Goal: Task Accomplishment & Management: Manage account settings

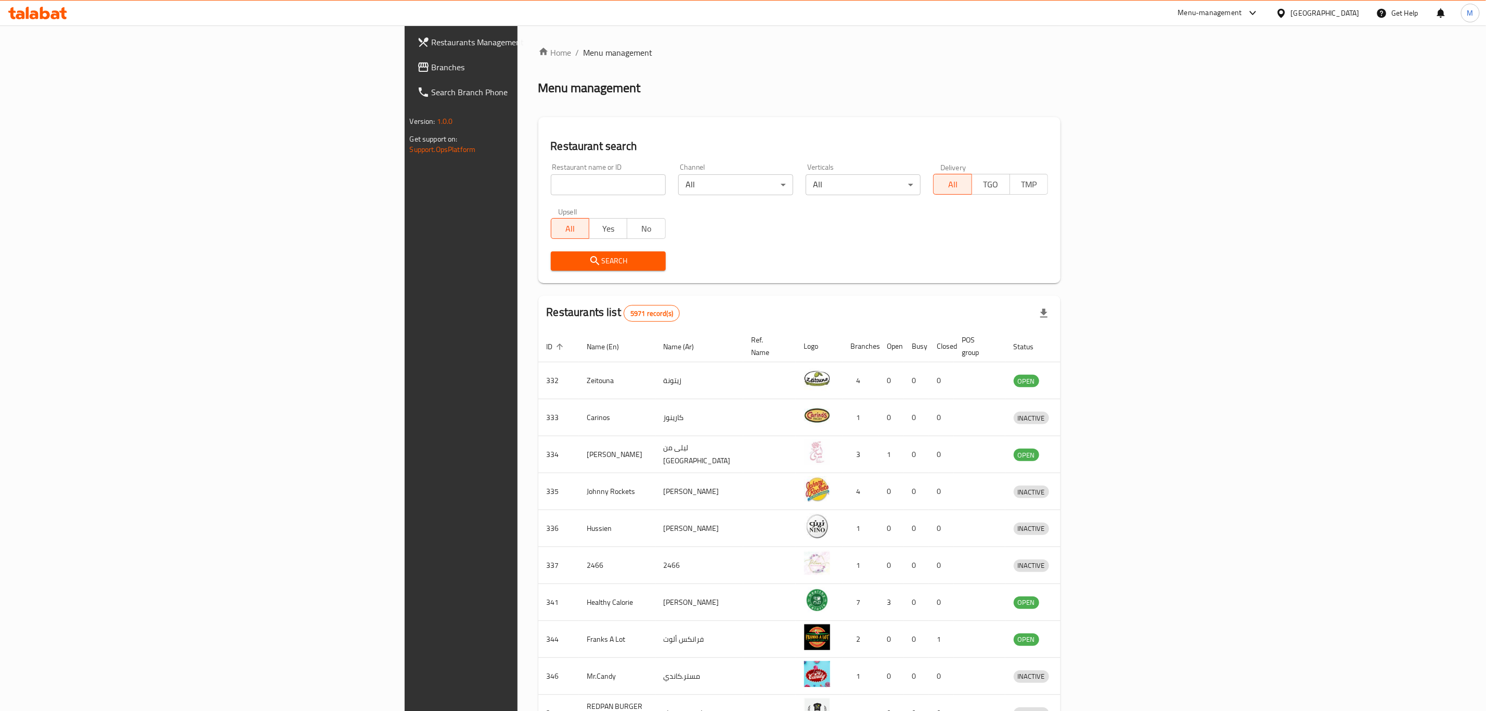
click at [551, 186] on input "search" at bounding box center [608, 184] width 115 height 21
type input "wikman"
click button "Search" at bounding box center [608, 260] width 115 height 19
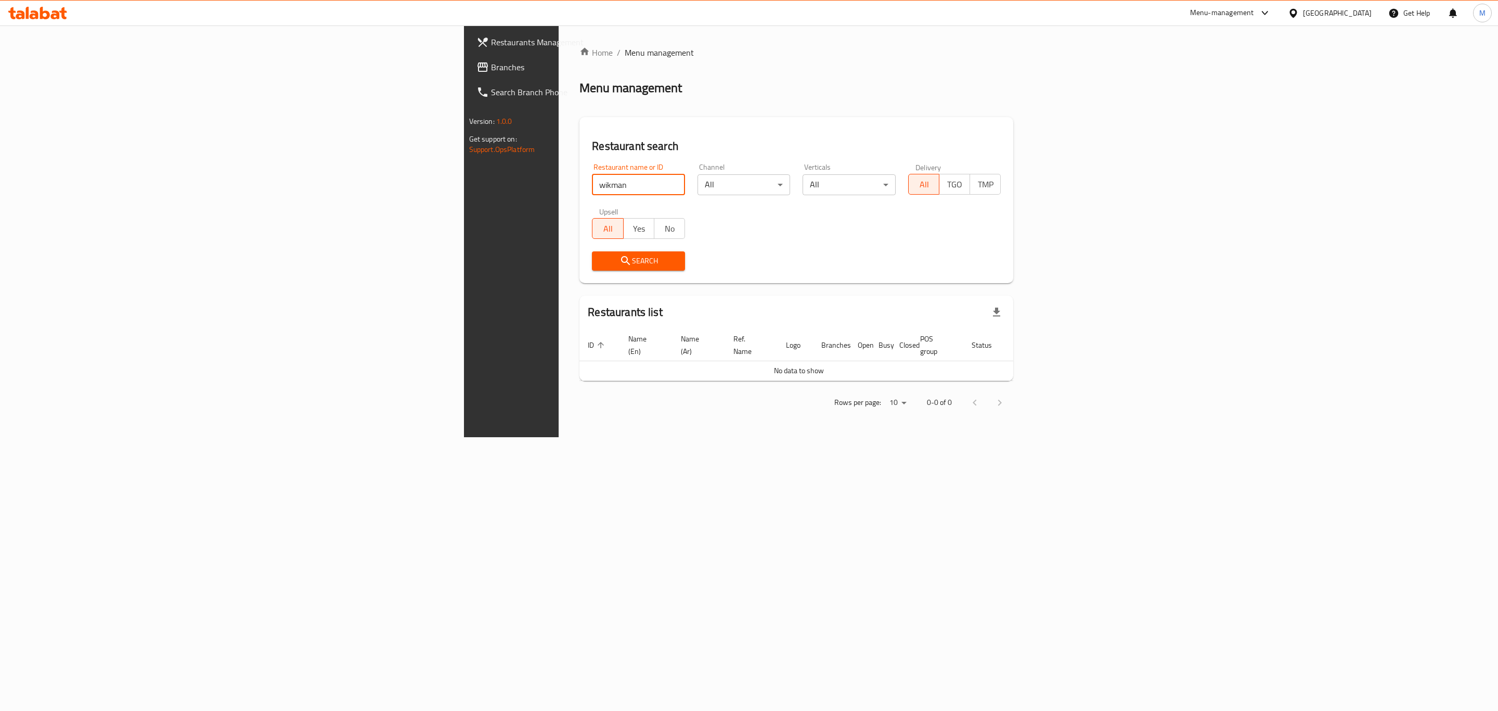
click at [592, 186] on input "wikman" at bounding box center [638, 184] width 93 height 21
type input "wokman"
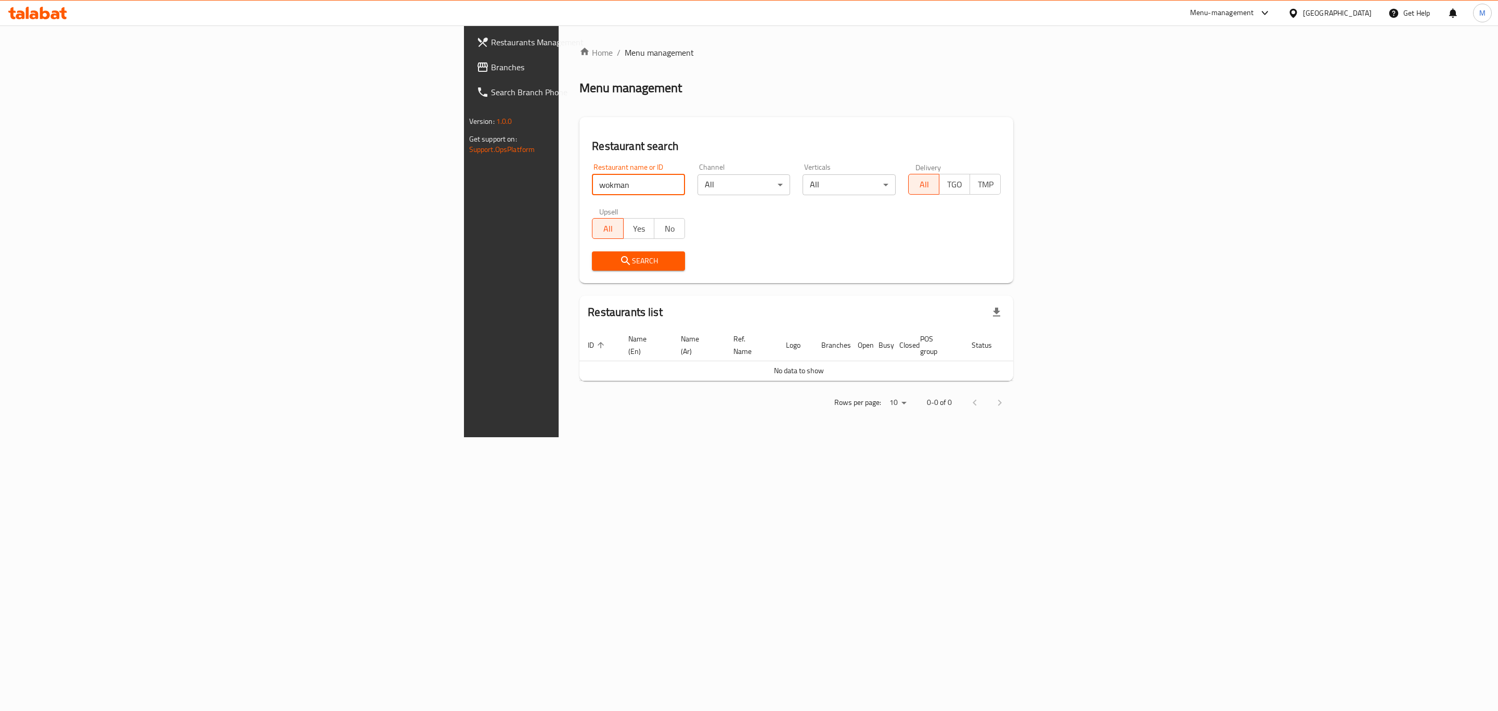
click button "Search" at bounding box center [638, 260] width 93 height 19
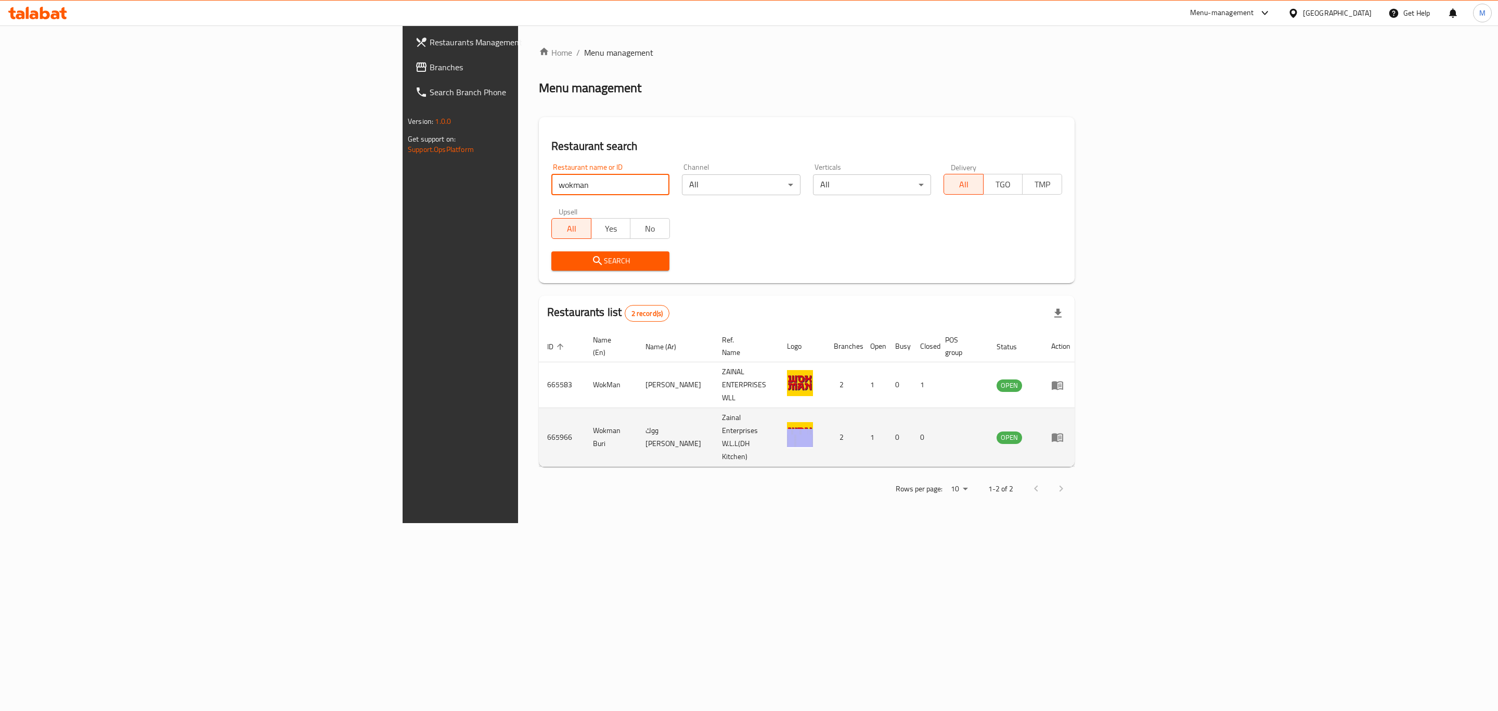
click at [539, 408] on td "665966" at bounding box center [562, 437] width 46 height 59
click at [1071, 431] on link "enhanced table" at bounding box center [1060, 437] width 19 height 12
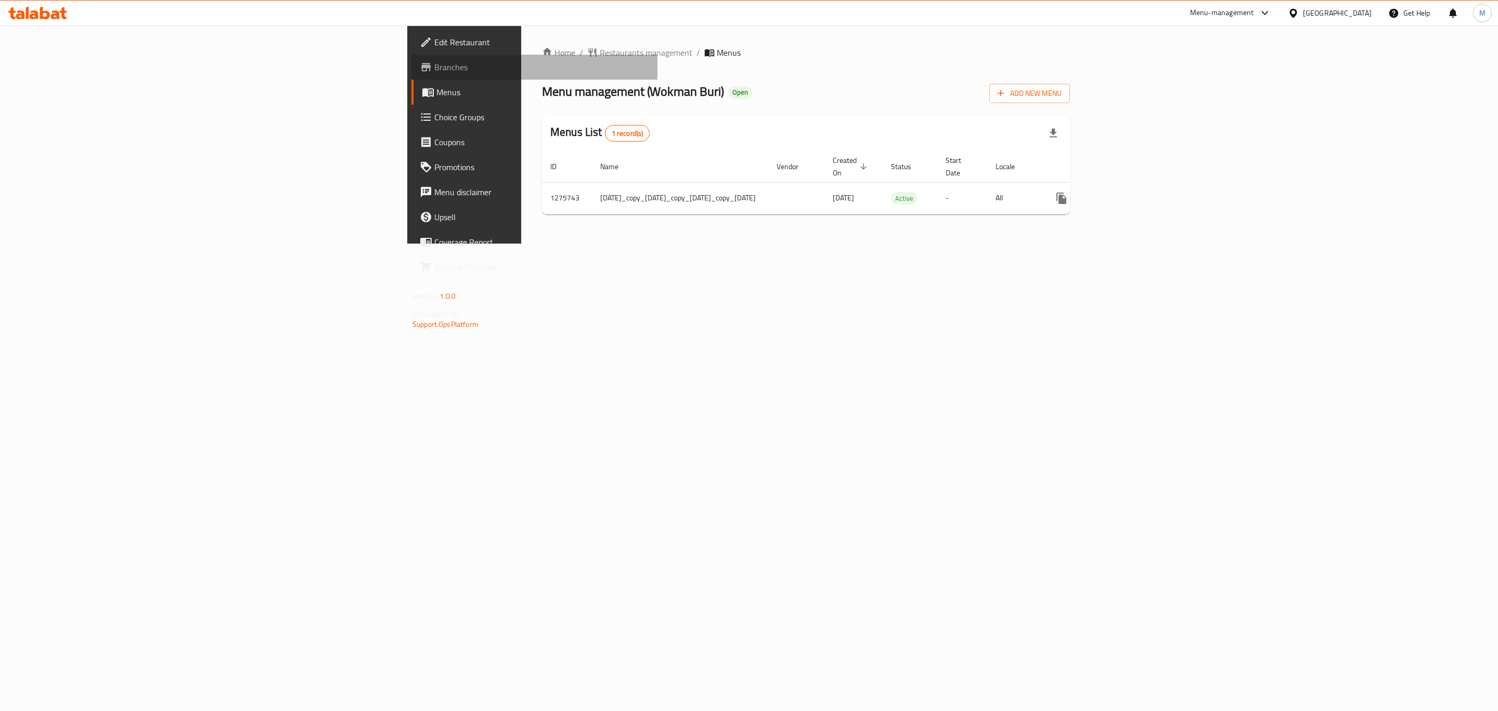
click at [434, 64] on span "Branches" at bounding box center [541, 67] width 215 height 12
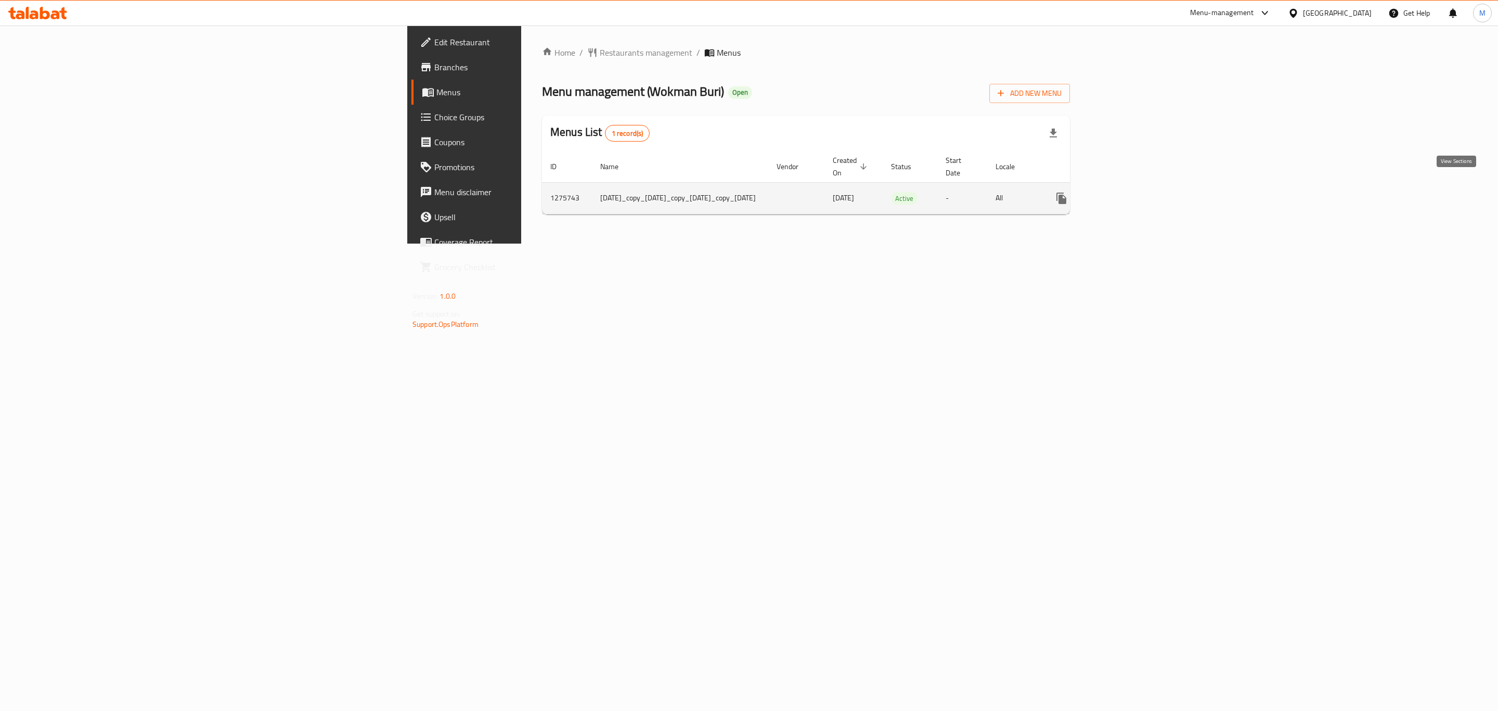
click at [1149, 191] on link "enhanced table" at bounding box center [1136, 198] width 25 height 25
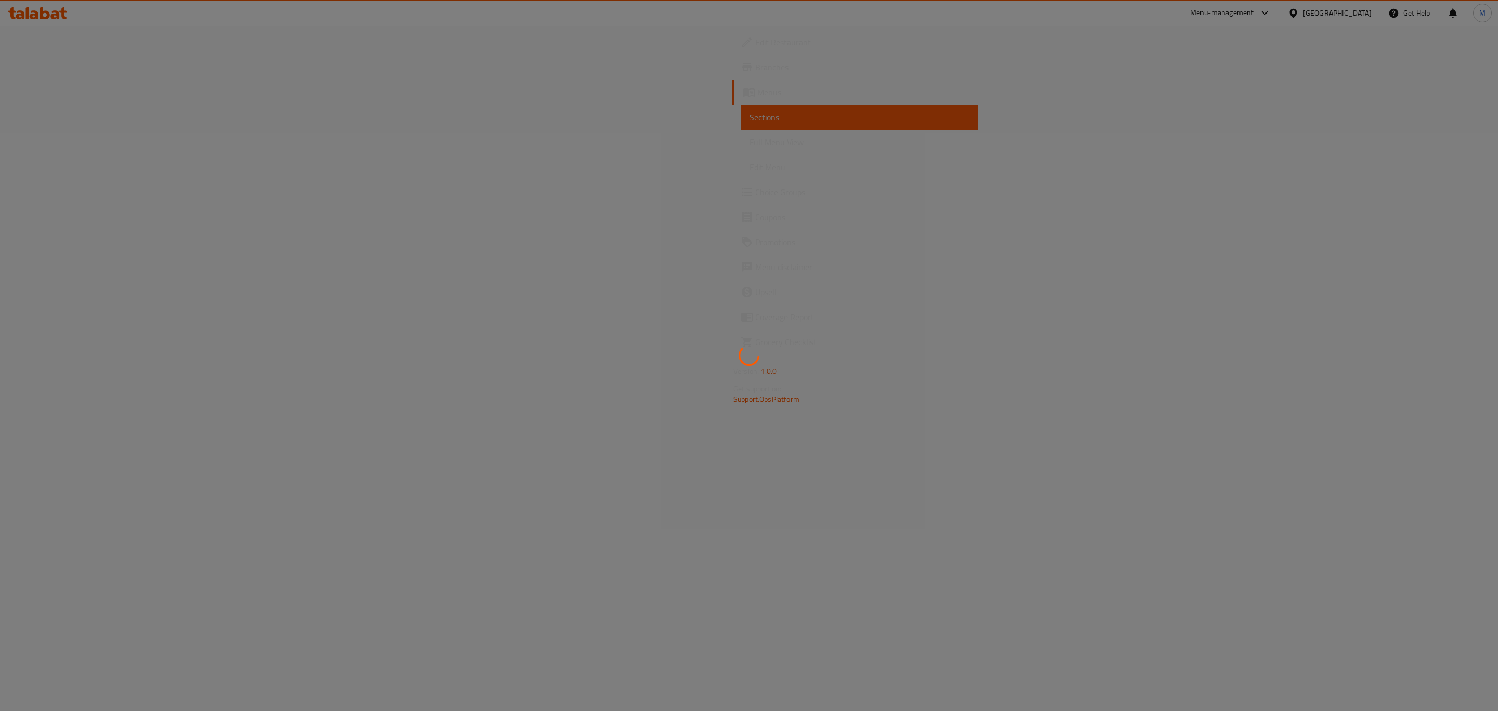
click at [1467, 191] on div at bounding box center [749, 355] width 1498 height 711
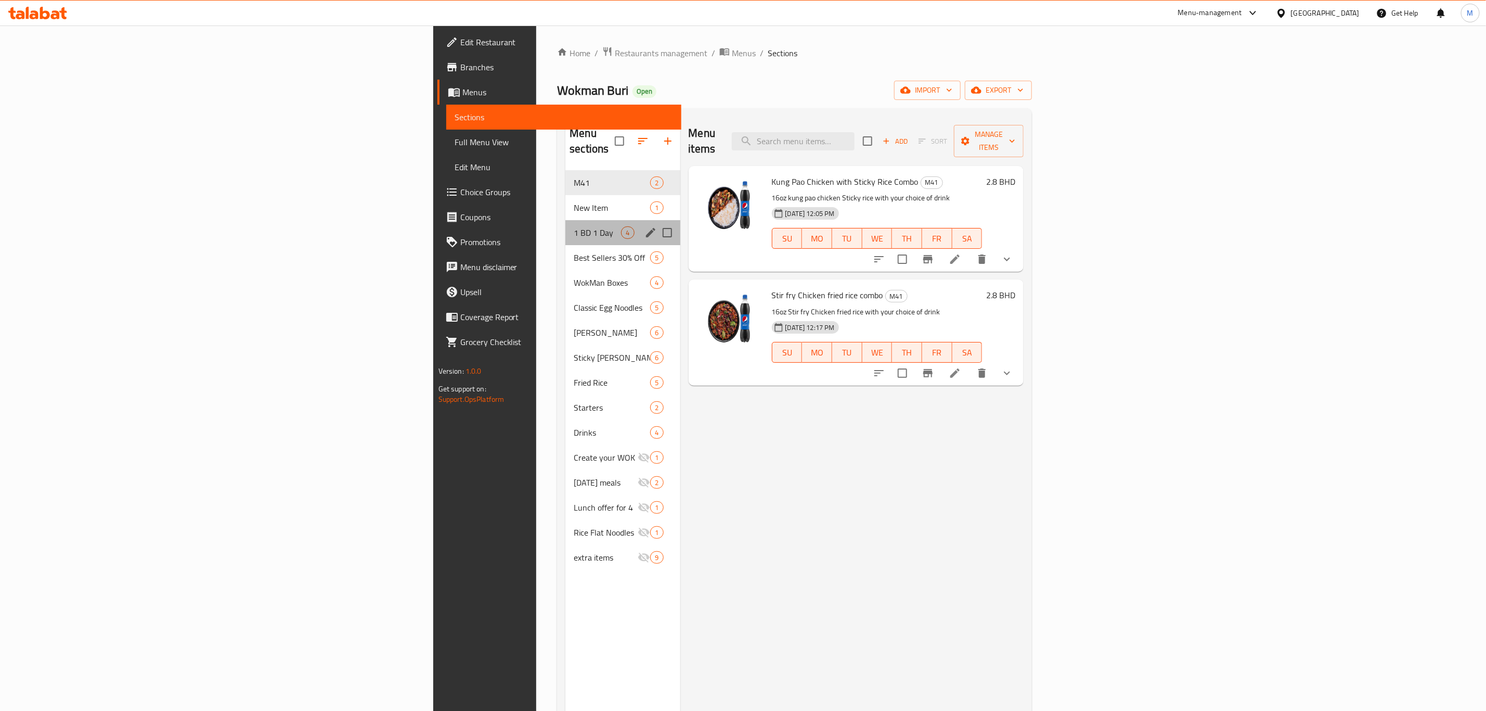
click at [565, 224] on div "1 BD 1 Day 4" at bounding box center [622, 232] width 114 height 25
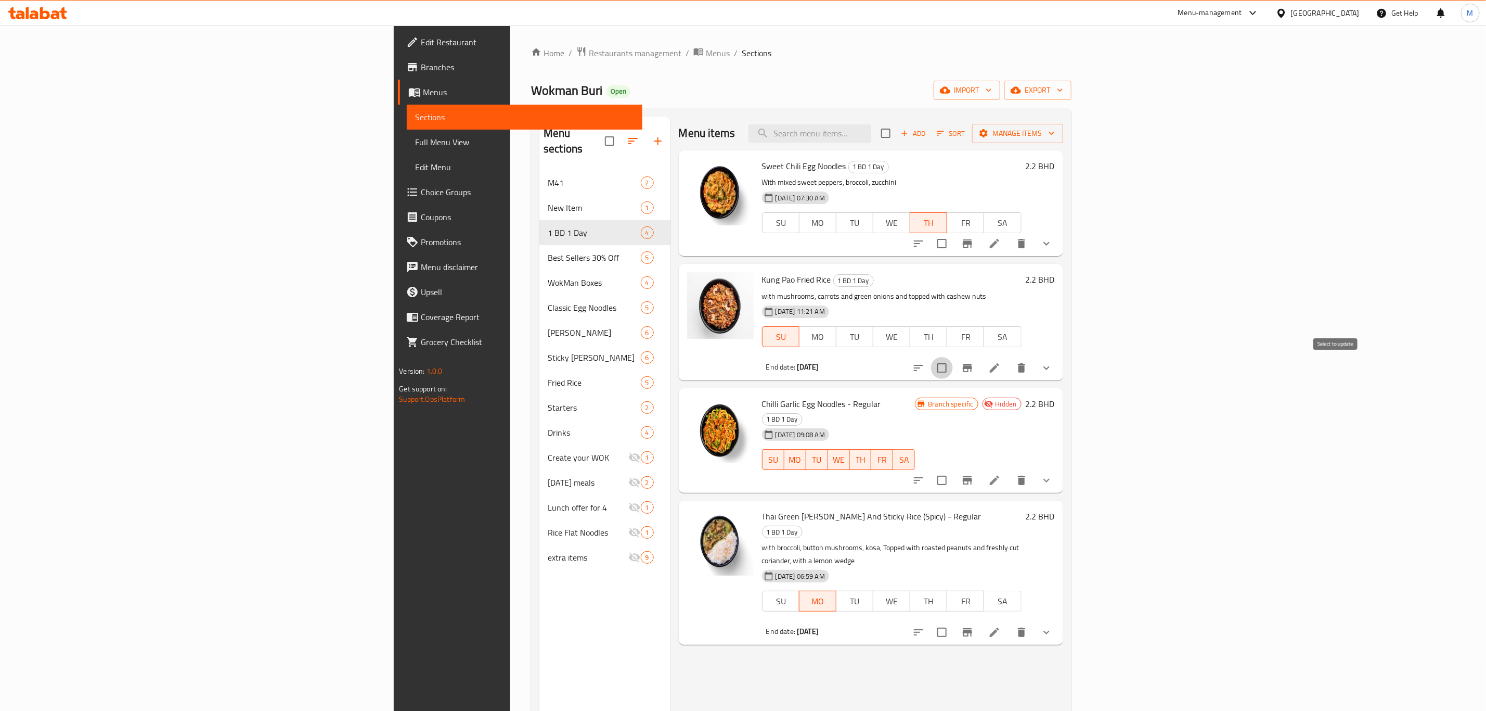
click at [953, 375] on input "checkbox" at bounding box center [942, 368] width 22 height 22
click at [953, 369] on input "checkbox" at bounding box center [942, 368] width 22 height 22
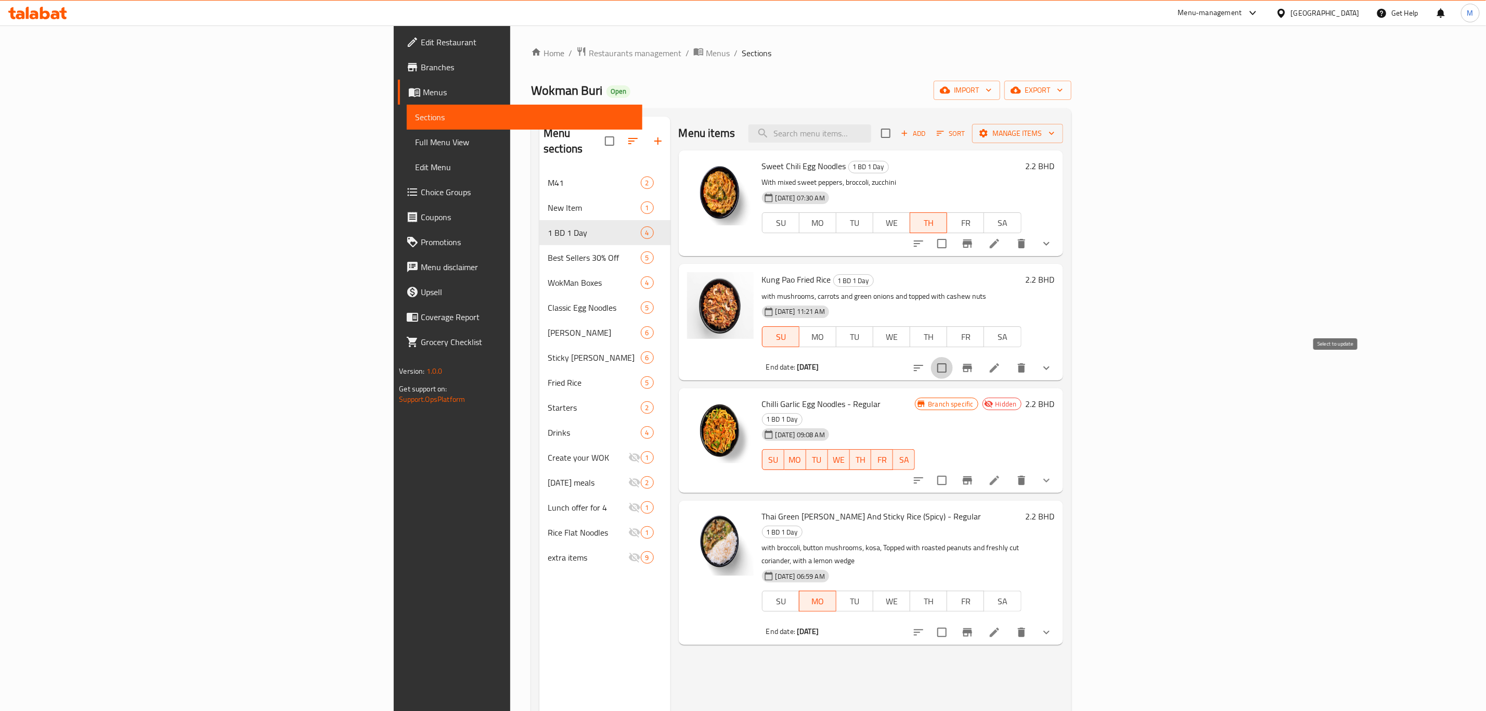
checkbox input "true"
click at [1055, 128] on span "Manage items" at bounding box center [1018, 133] width 74 height 13
click at [980, 375] on button "Branch-specific-item" at bounding box center [967, 367] width 25 height 25
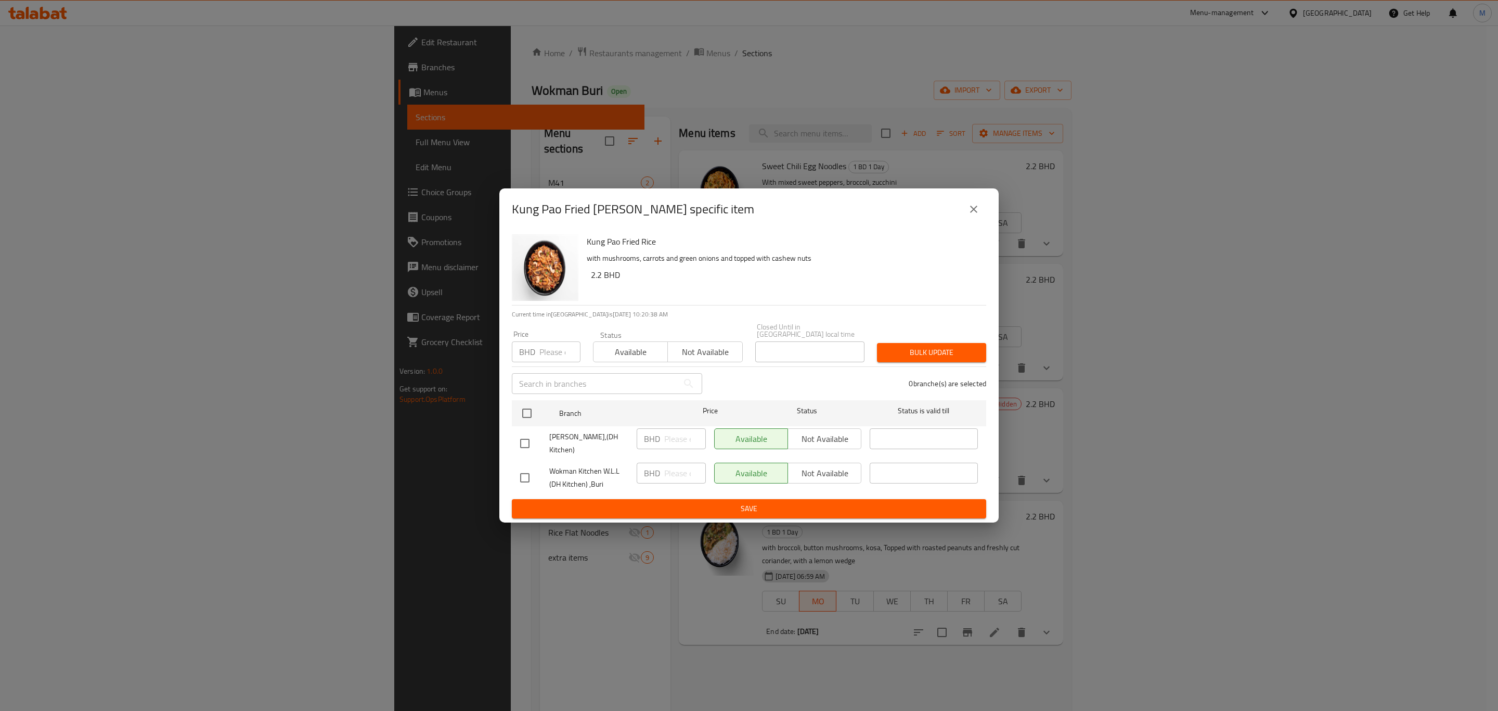
click at [978, 214] on icon "close" at bounding box center [974, 209] width 12 height 12
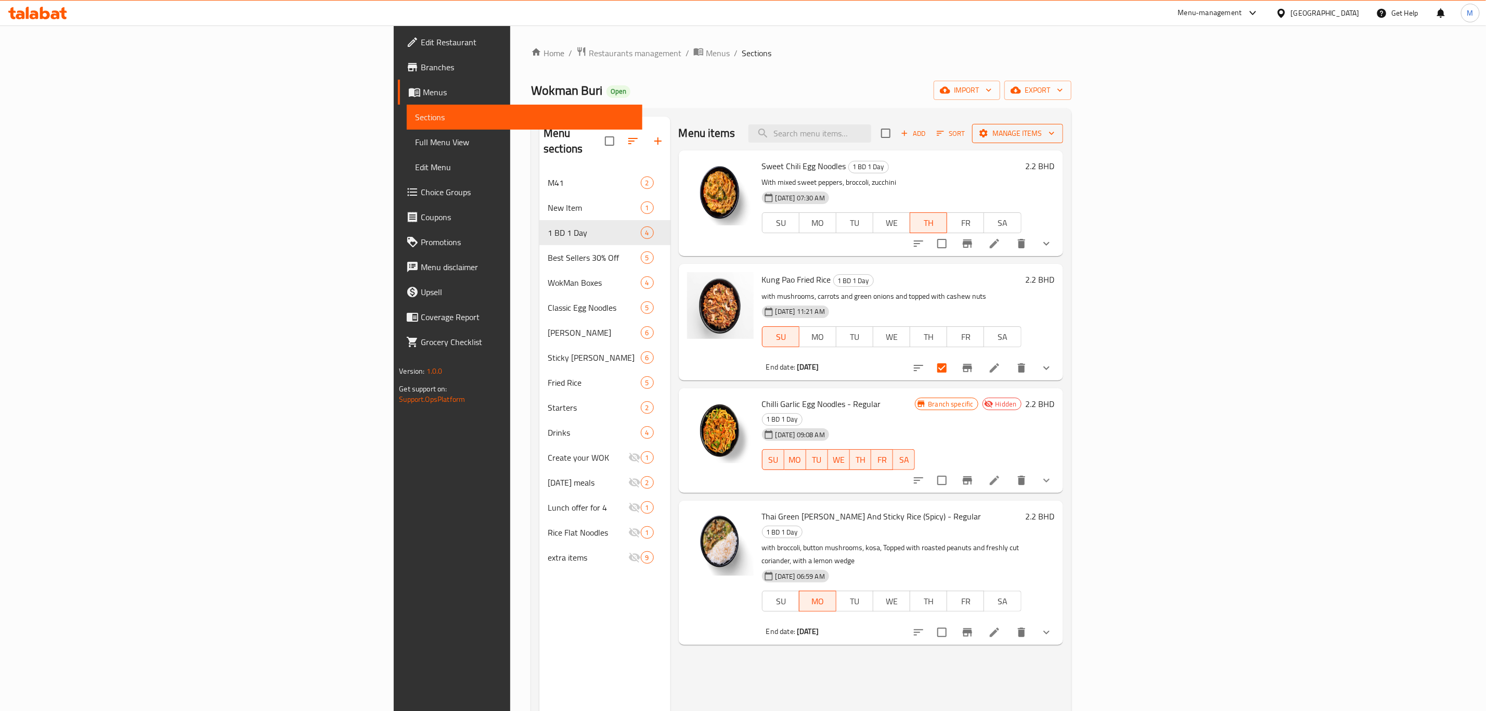
click at [1055, 131] on span "Manage items" at bounding box center [1018, 133] width 74 height 13
click at [1055, 130] on span "Manage items" at bounding box center [1018, 133] width 74 height 13
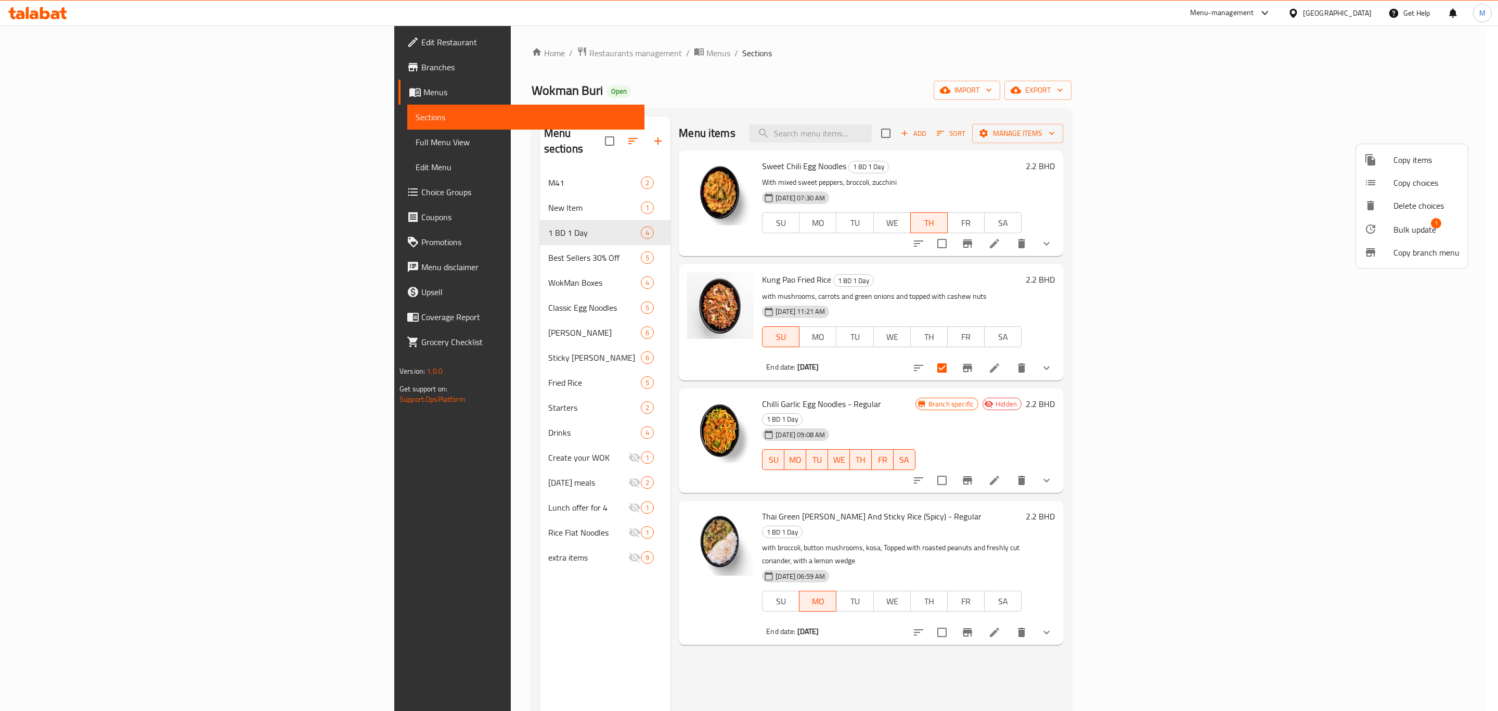
click at [1392, 226] on div at bounding box center [1378, 229] width 29 height 12
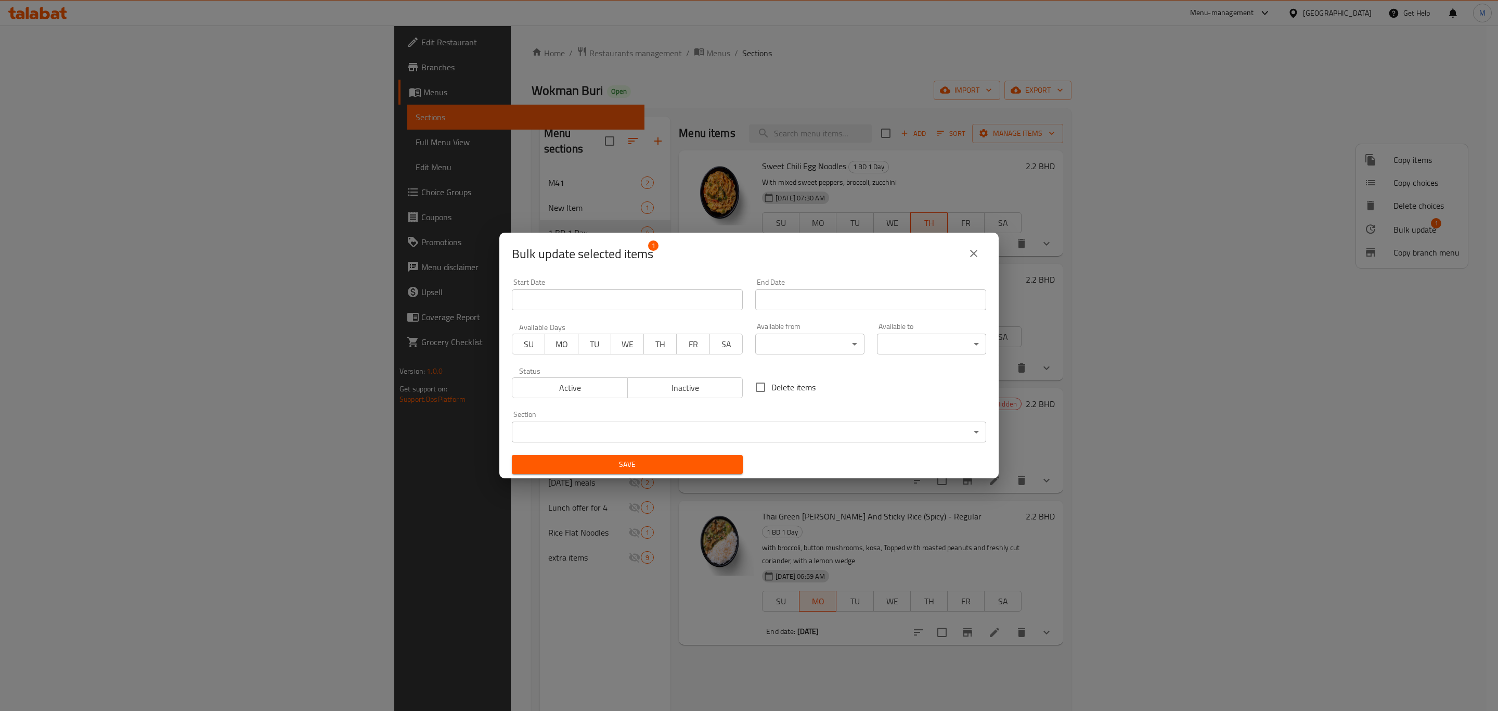
click at [551, 381] on span "Active" at bounding box center [570, 387] width 107 height 15
drag, startPoint x: 551, startPoint y: 381, endPoint x: 535, endPoint y: 362, distance: 25.1
click at [551, 381] on span "Active" at bounding box center [570, 387] width 107 height 15
click at [523, 342] on span "SU" at bounding box center [529, 344] width 24 height 15
click at [551, 386] on span "Active" at bounding box center [570, 387] width 107 height 15
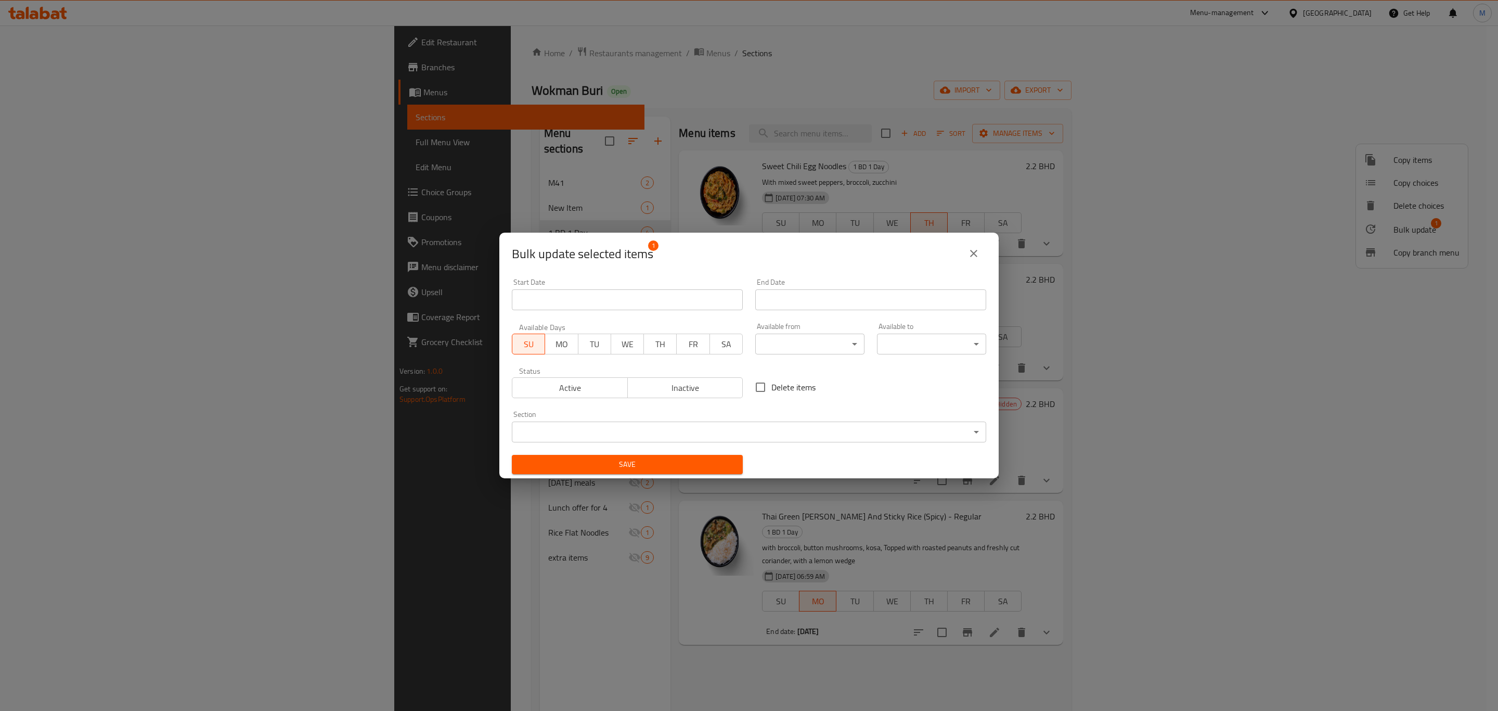
click at [551, 386] on span "Active" at bounding box center [570, 387] width 107 height 15
click at [578, 388] on span "Active" at bounding box center [570, 387] width 107 height 15
click at [799, 292] on input "Start Date" at bounding box center [870, 299] width 231 height 21
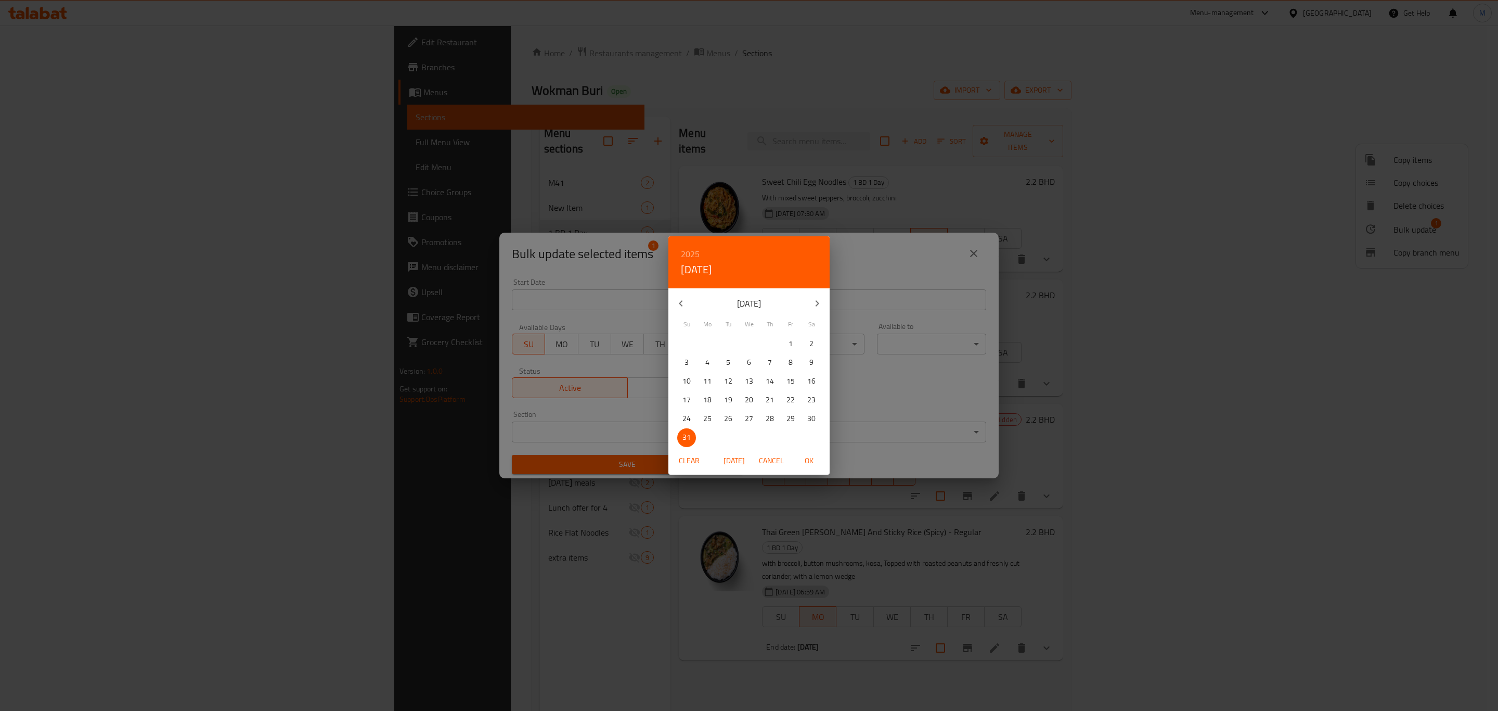
click at [800, 459] on span "OK" at bounding box center [808, 460] width 25 height 13
type input "31-08-2025"
click at [800, 459] on span "OK" at bounding box center [808, 460] width 25 height 13
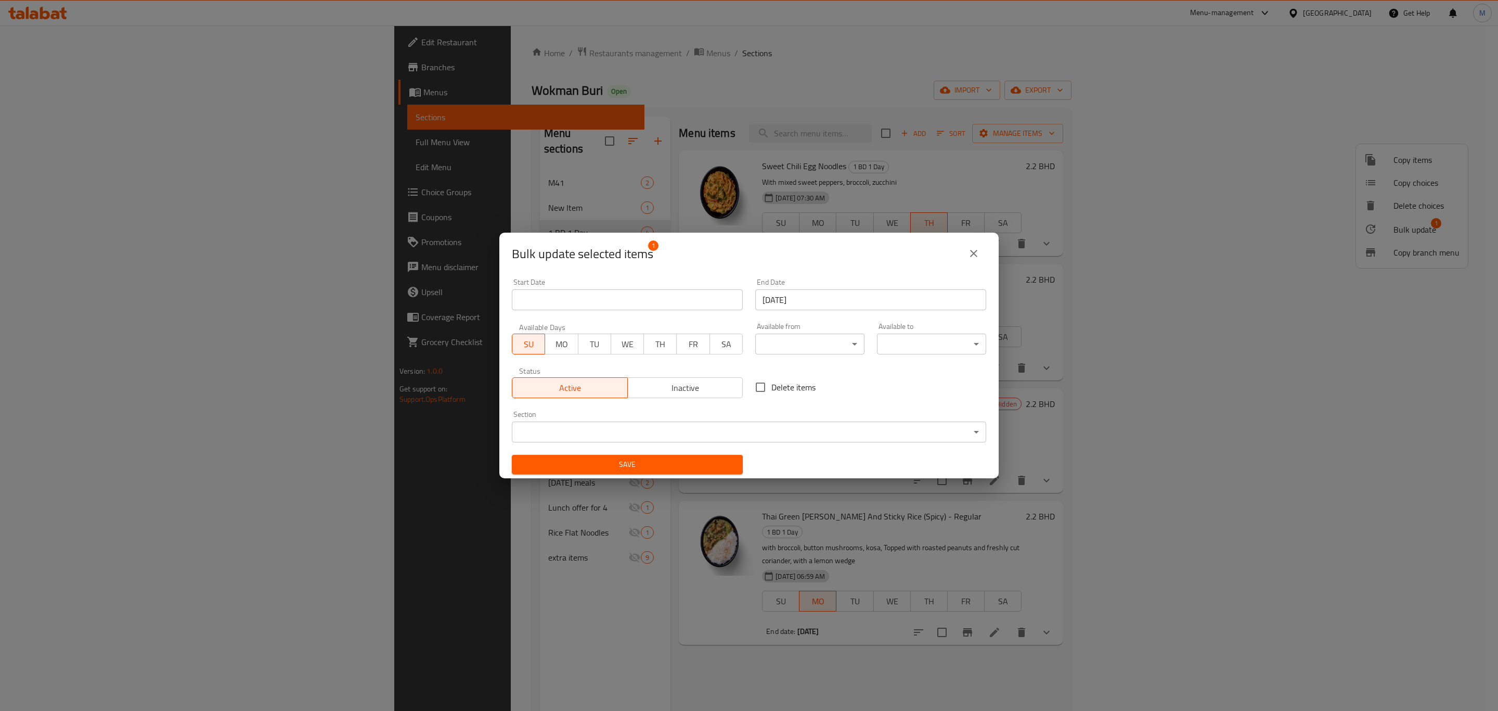
click at [699, 472] on button "Save" at bounding box center [627, 464] width 231 height 19
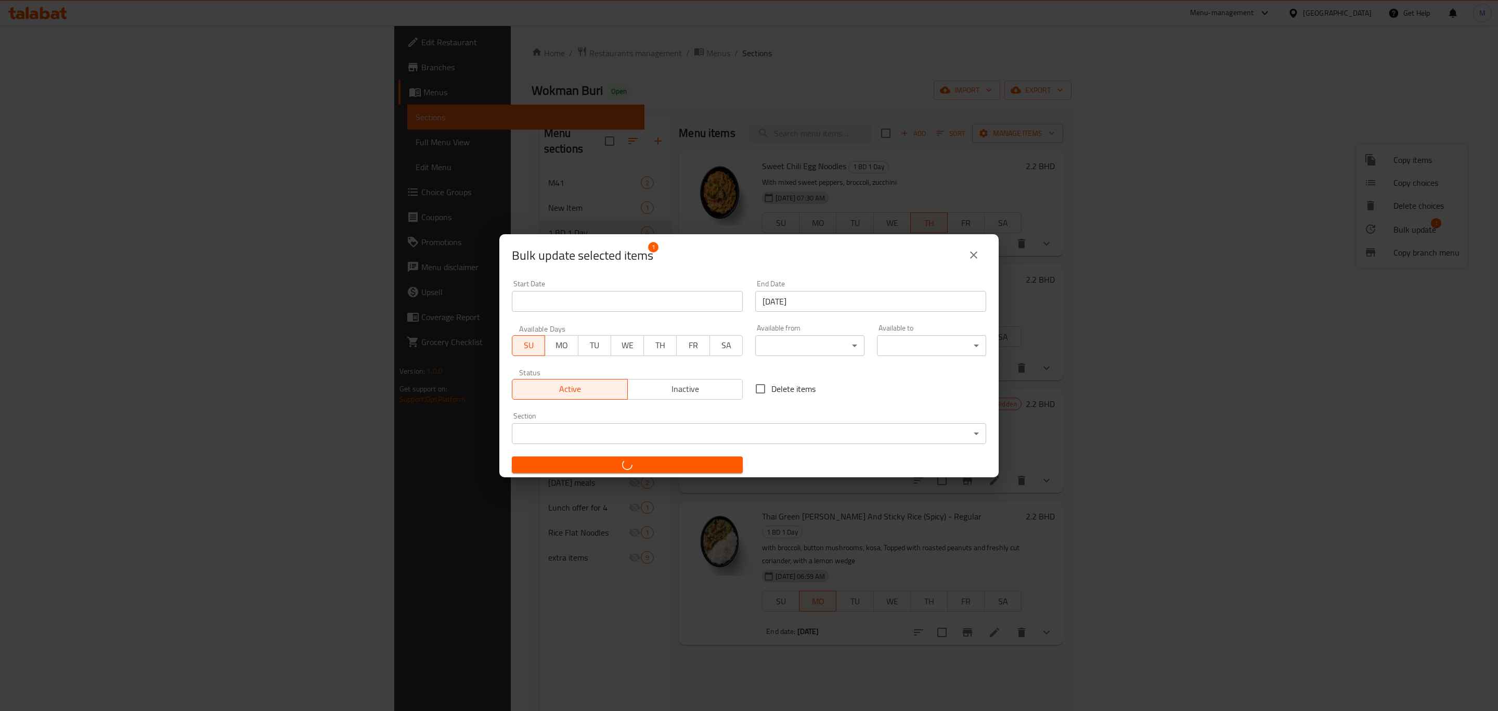
checkbox input "false"
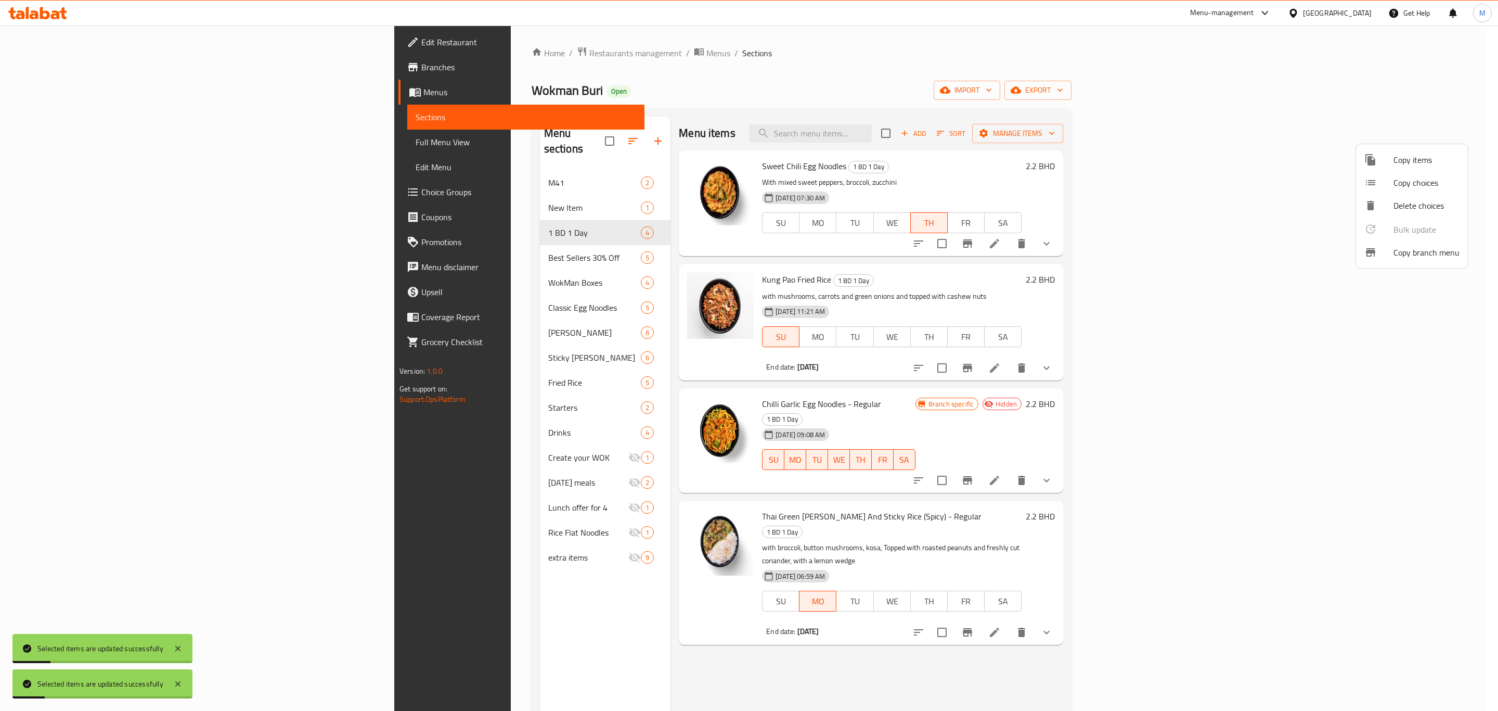
click at [687, 281] on div at bounding box center [749, 355] width 1498 height 711
click at [762, 281] on span "Kung Pao Fried Rice" at bounding box center [796, 280] width 69 height 16
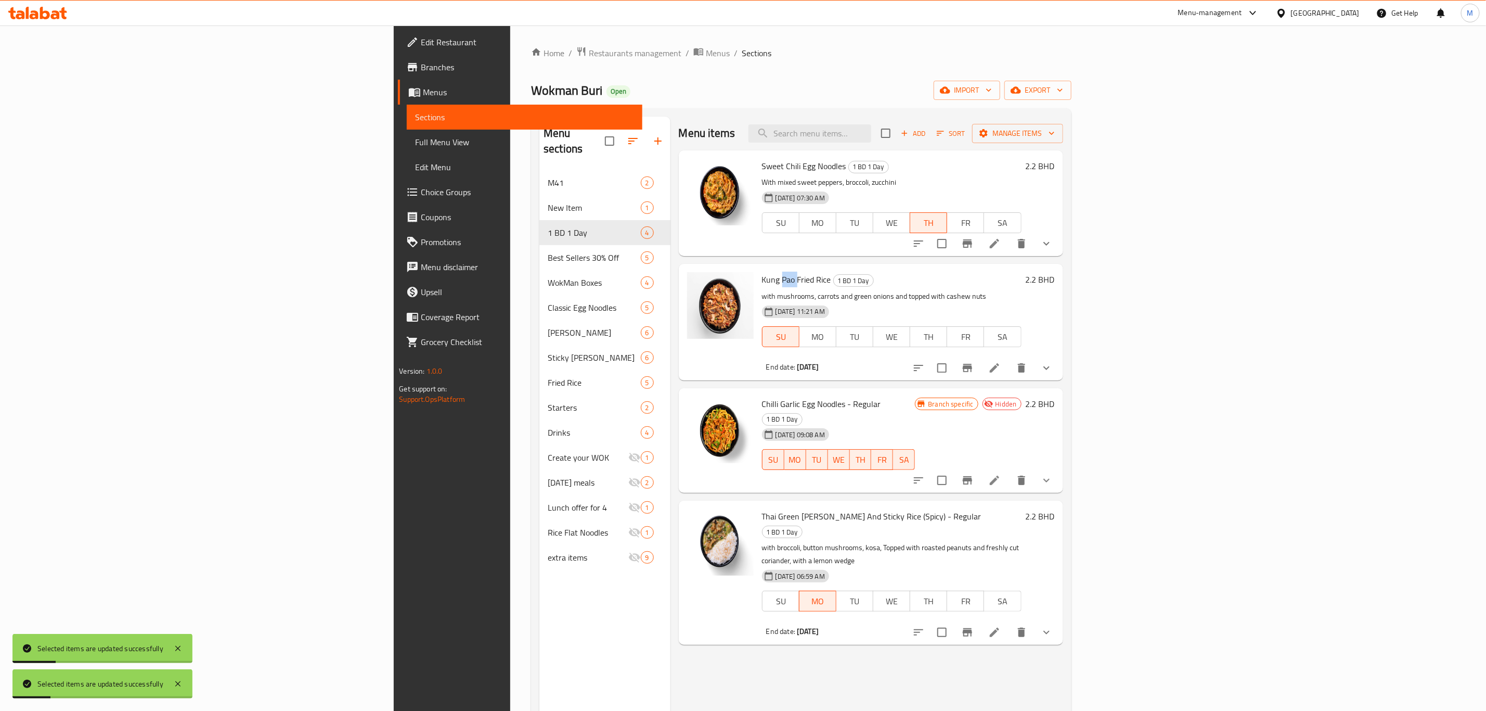
click at [762, 281] on span "Kung Pao Fried Rice" at bounding box center [796, 280] width 69 height 16
click at [1001, 368] on icon at bounding box center [994, 368] width 12 height 12
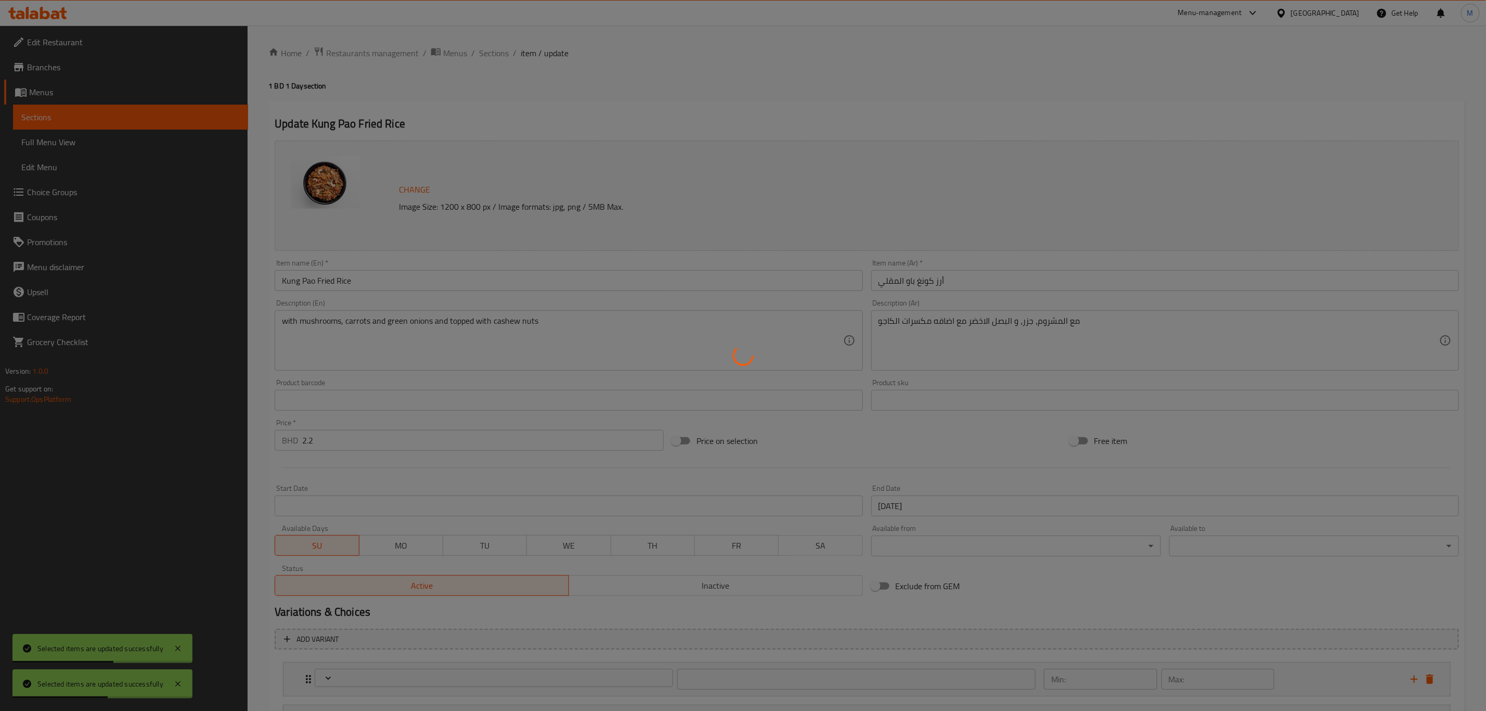
type input "تزيين"
type input "0"
type input "إضافات مميزة"
type input "0"
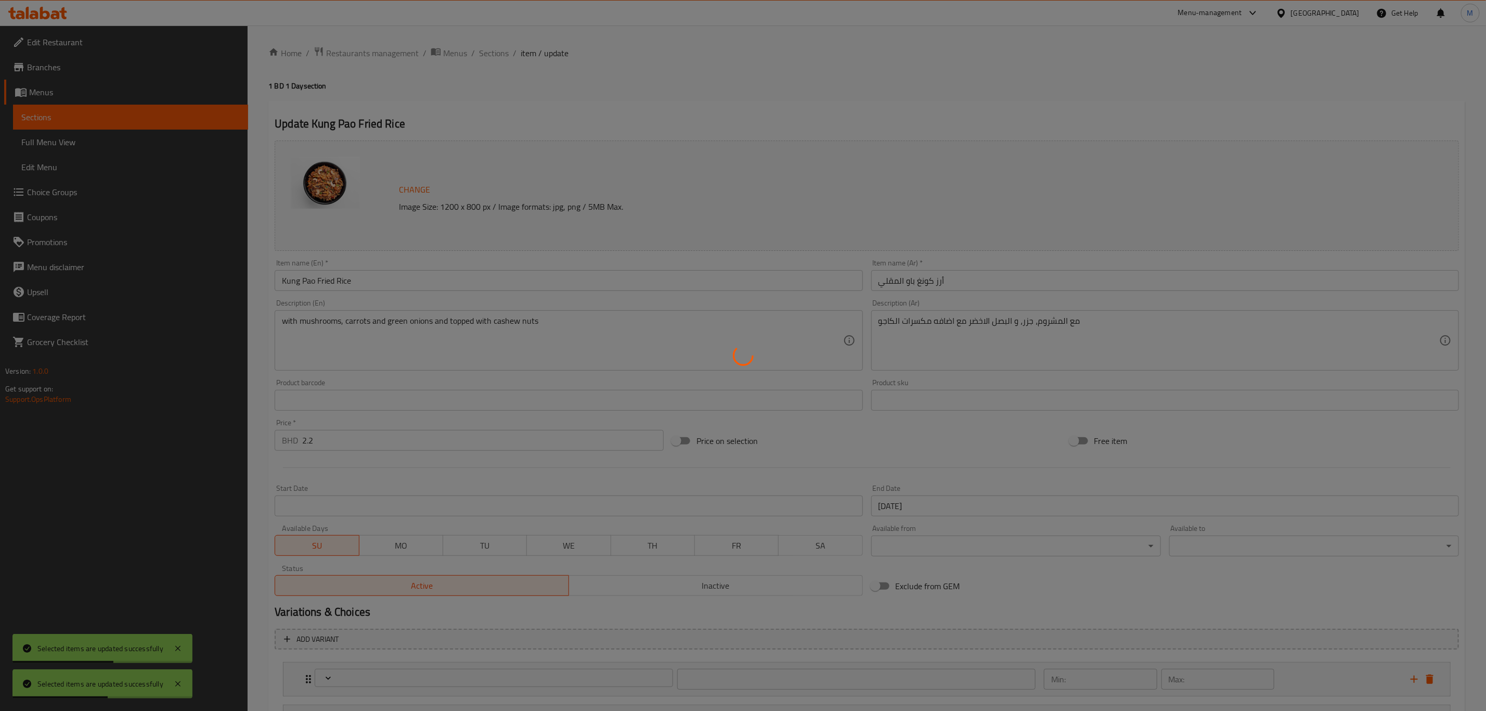
type input "0"
type input "اختر البروتين الخاص بك"
type input "1"
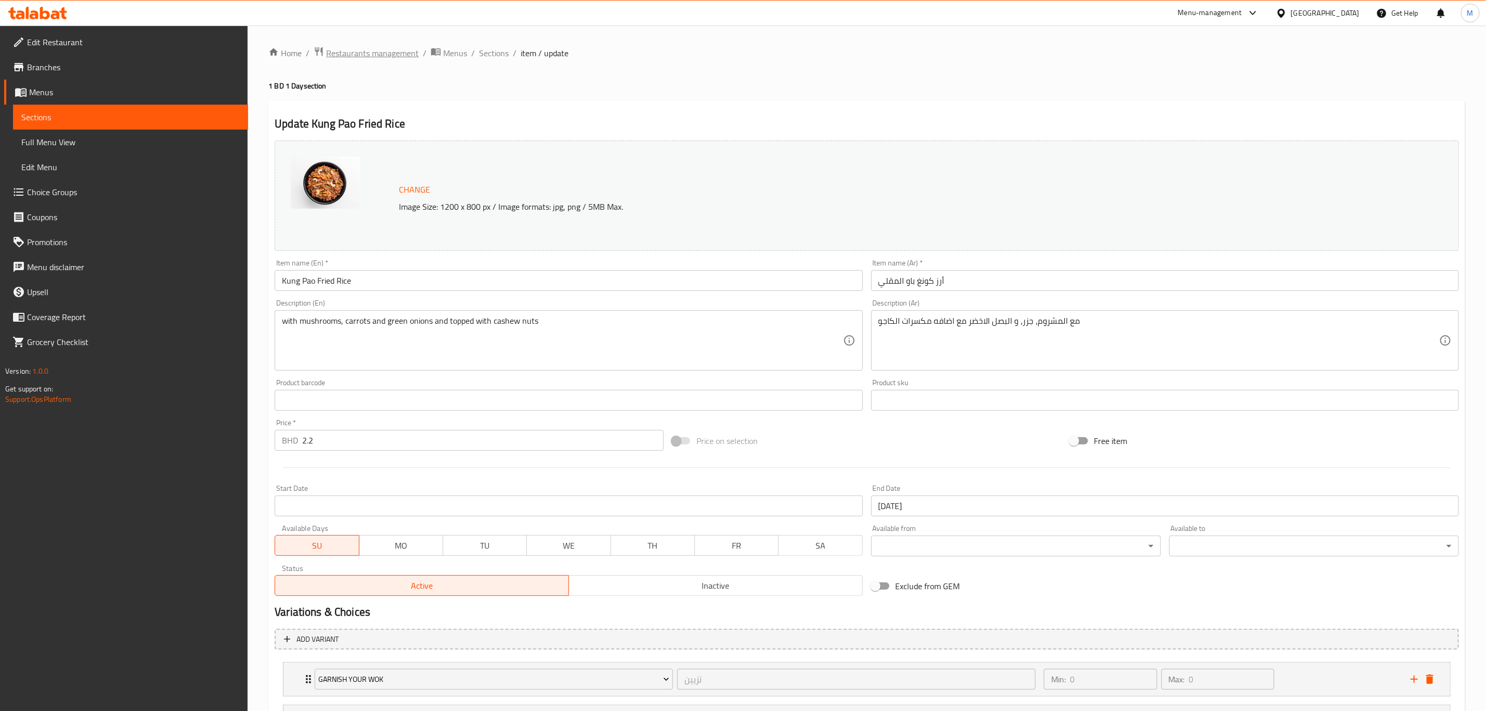
click at [380, 58] on span "Restaurants management" at bounding box center [372, 53] width 93 height 12
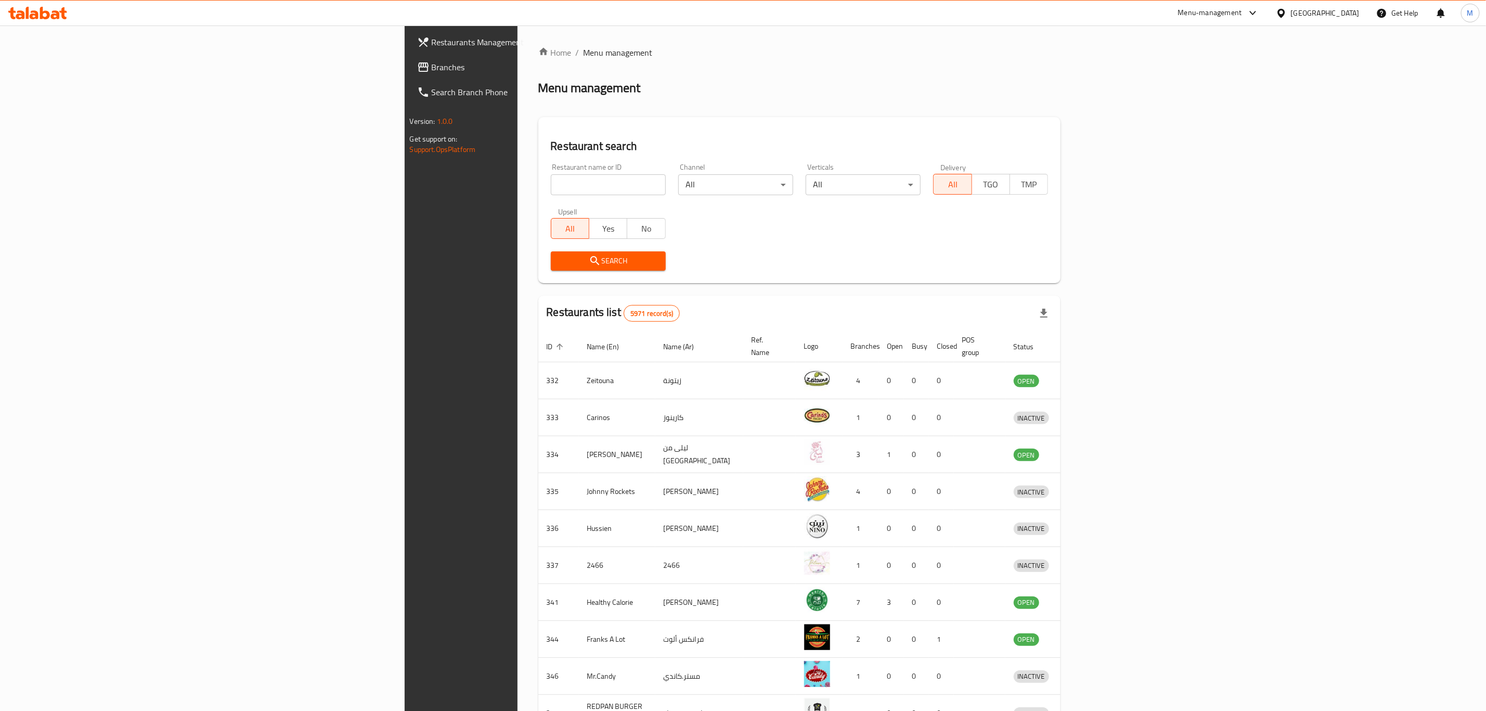
click at [551, 189] on input "search" at bounding box center [608, 184] width 115 height 21
click at [559, 254] on span "Search" at bounding box center [608, 260] width 98 height 13
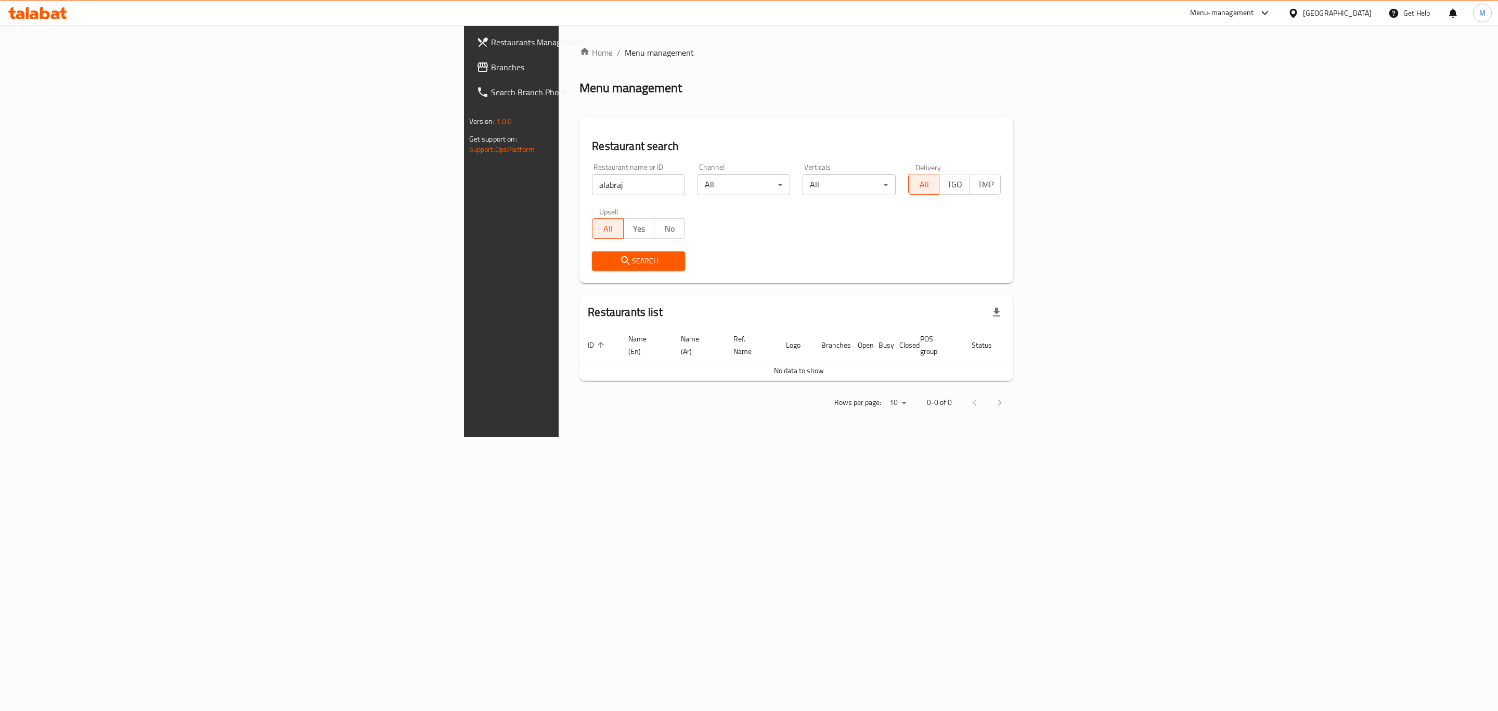
click at [592, 180] on input "alabraj" at bounding box center [638, 184] width 93 height 21
click button "Search" at bounding box center [638, 260] width 93 height 19
click at [592, 180] on input "alabraj" at bounding box center [638, 184] width 93 height 21
type input "a"
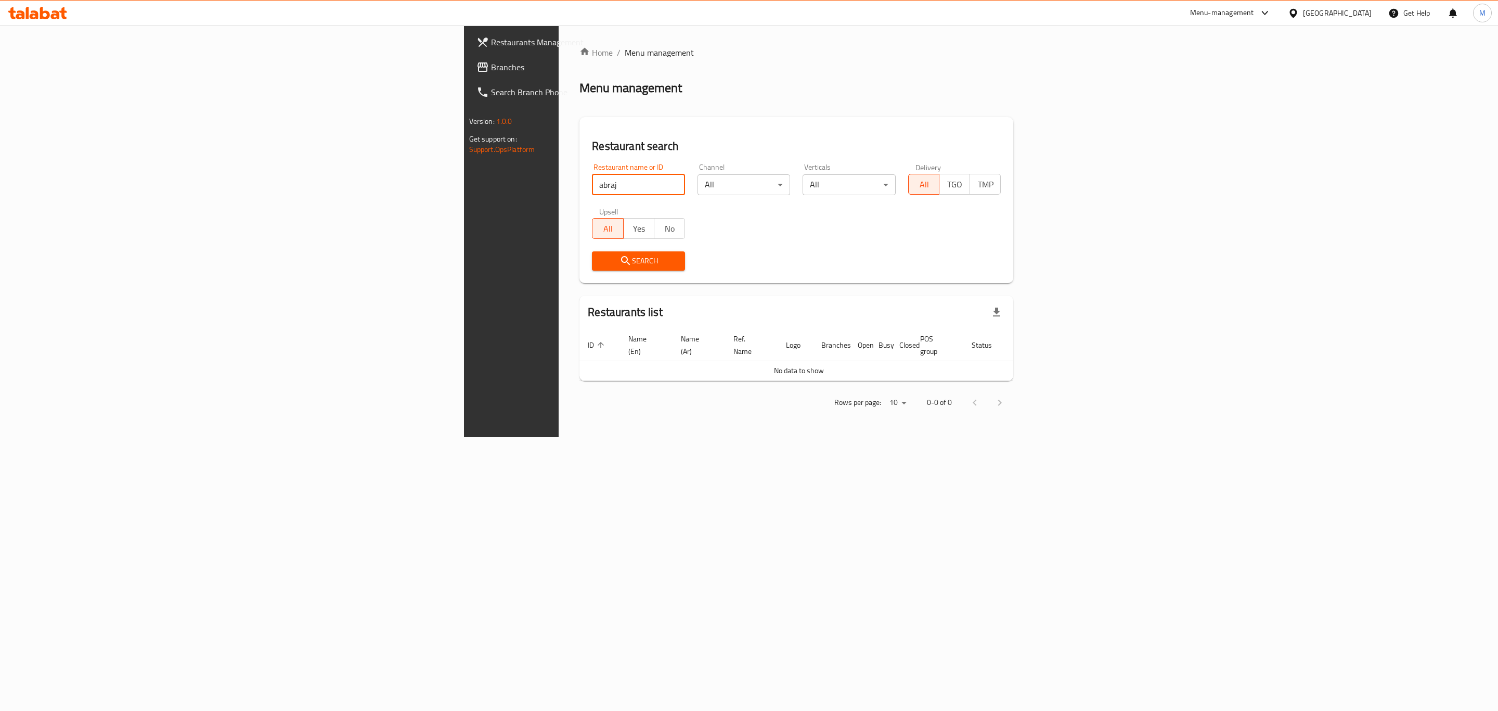
type input "abraj"
click button "Search" at bounding box center [638, 260] width 93 height 19
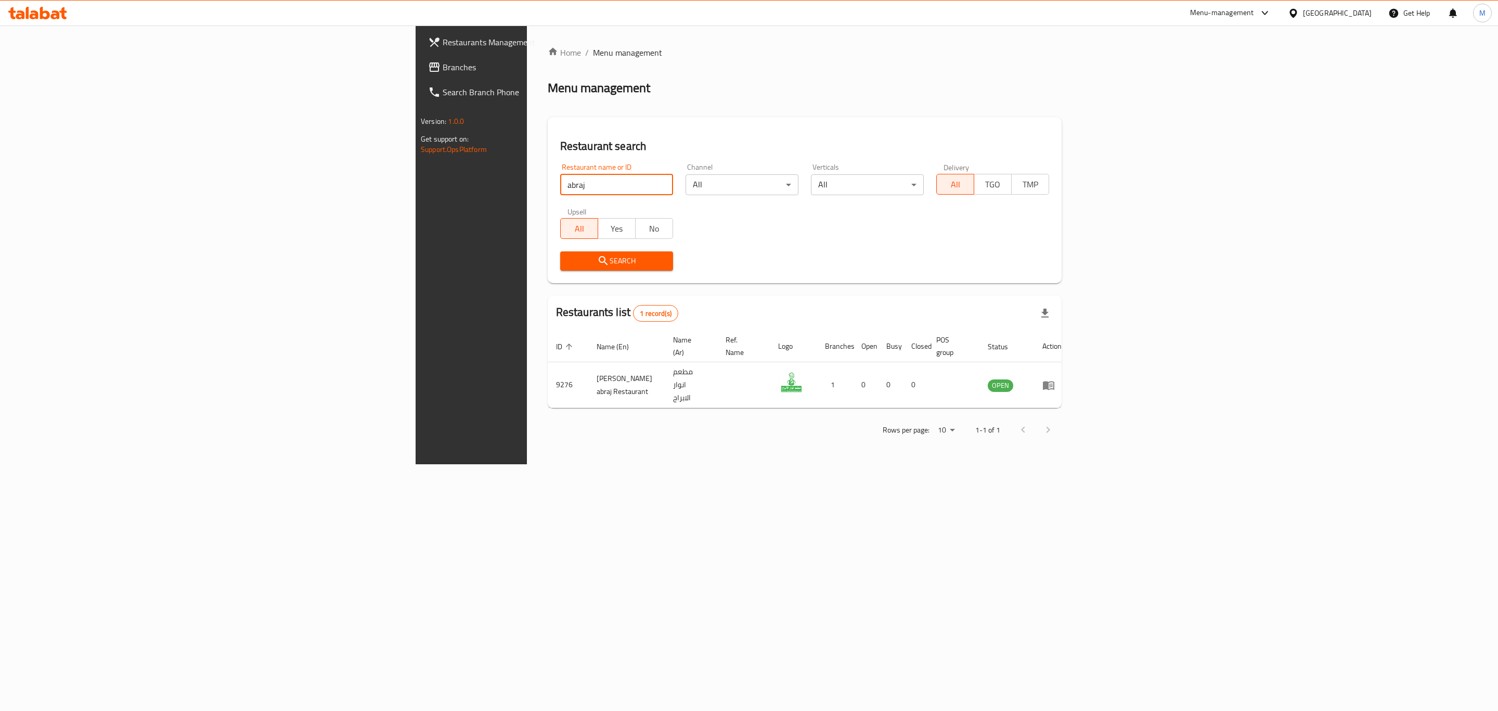
click at [560, 187] on input "abraj" at bounding box center [616, 184] width 113 height 21
click button "Search" at bounding box center [616, 260] width 113 height 19
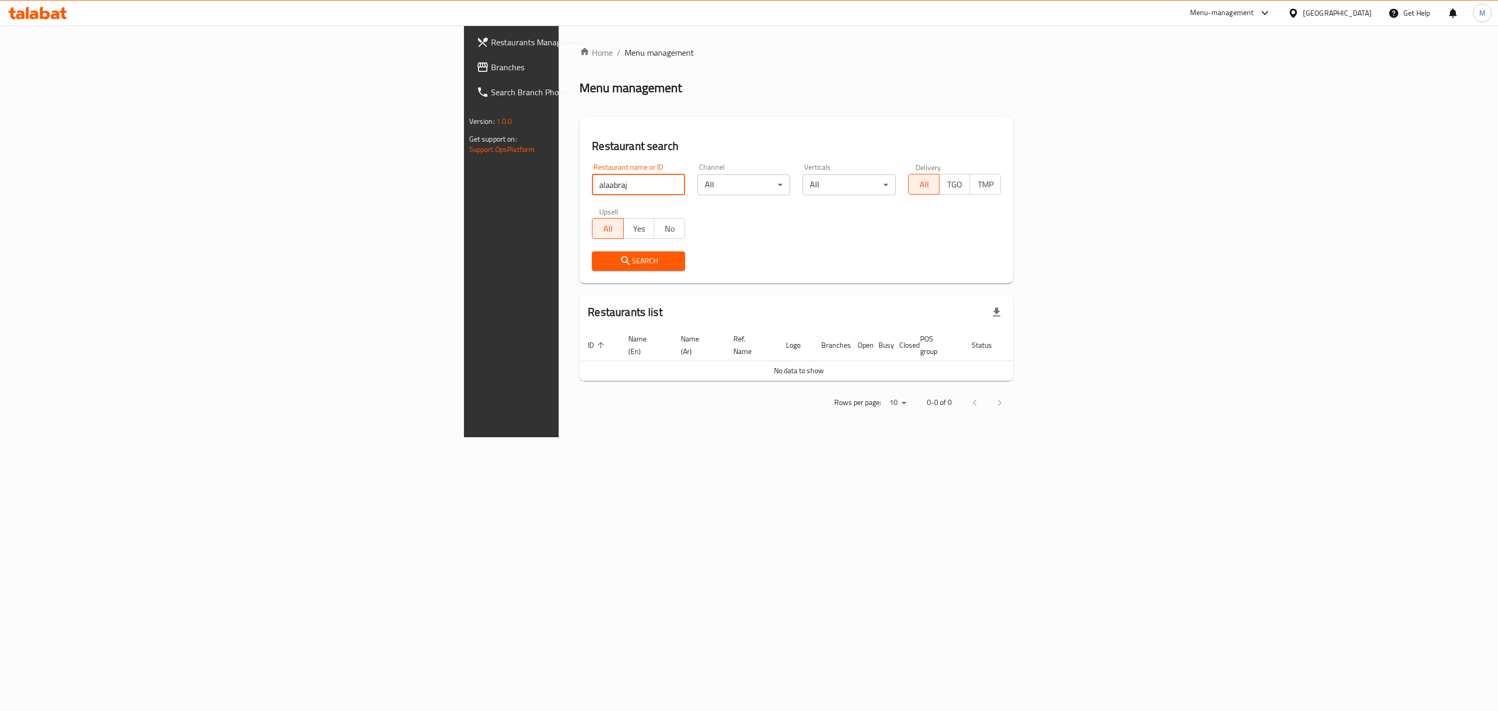
click button "Search" at bounding box center [638, 260] width 93 height 19
type input "a"
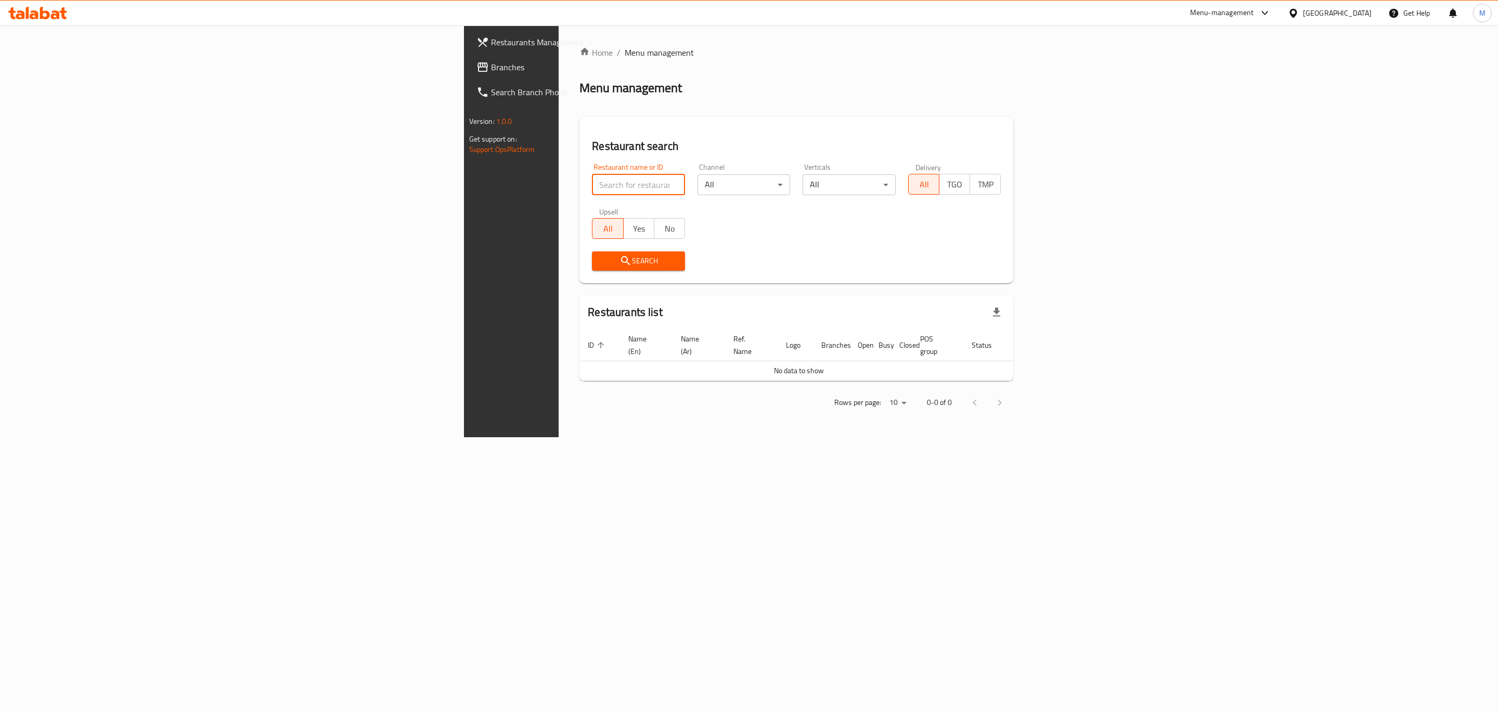
paste input "Alabraaj Group"
click at [579, 362] on td "No data to show" at bounding box center [798, 370] width 439 height 20
click at [592, 169] on div "Restaurant name or ID Alabraaj Group Restaurant name or ID" at bounding box center [638, 179] width 93 height 32
click at [592, 178] on input "Alabraaj Group" at bounding box center [638, 184] width 93 height 21
click button "Search" at bounding box center [638, 260] width 93 height 19
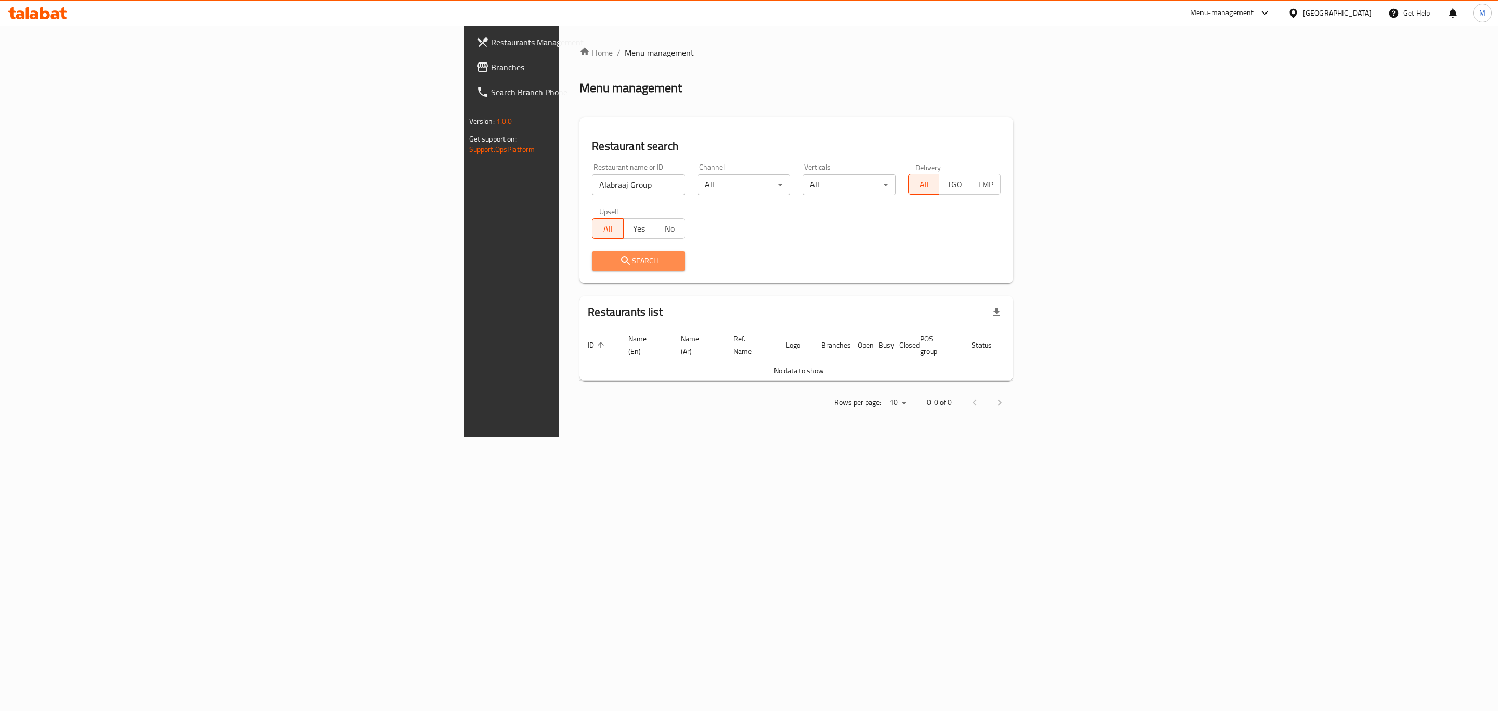
click at [600, 262] on span "Search" at bounding box center [638, 260] width 76 height 13
click at [592, 179] on input "Alabraaj Group" at bounding box center [638, 184] width 93 height 21
click at [592, 184] on input "Alabraaj Group" at bounding box center [638, 184] width 93 height 21
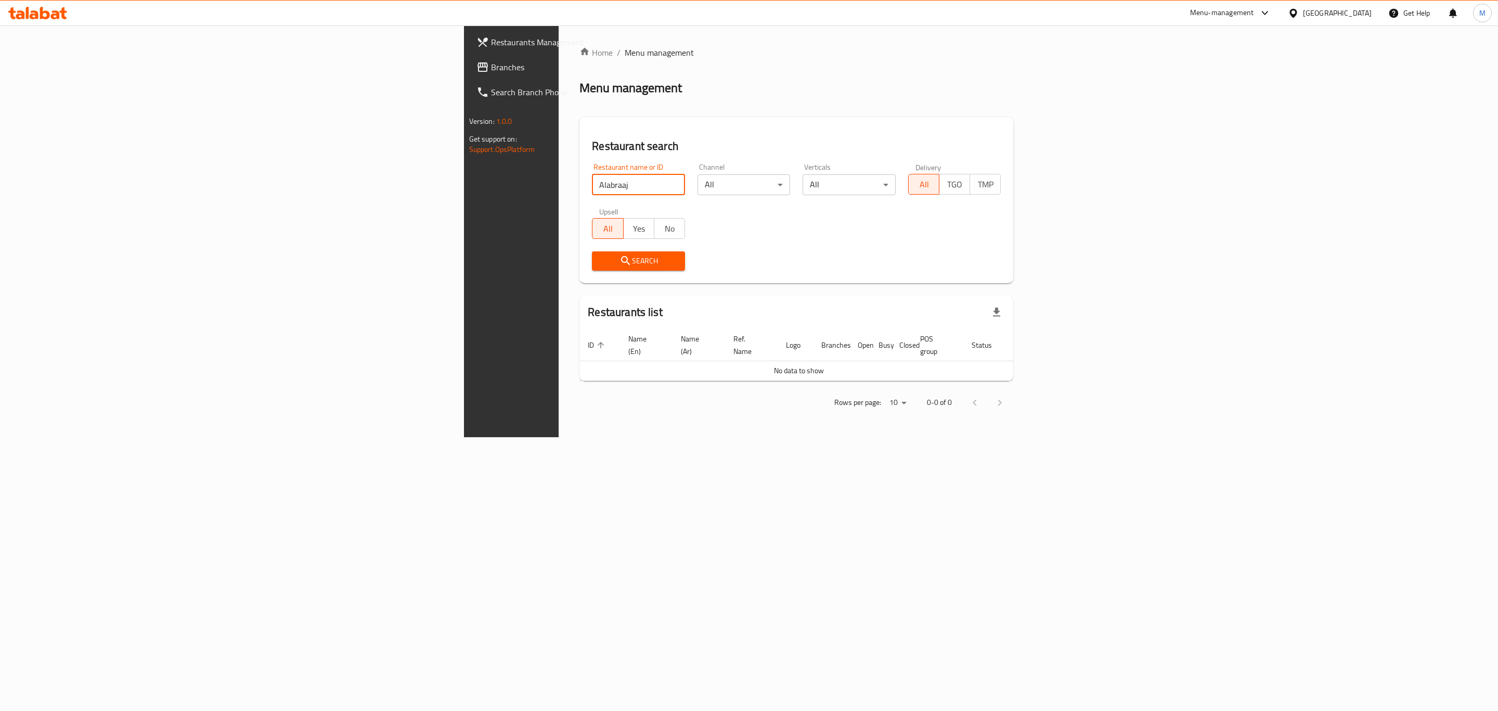
type input "Alabraaj"
click button "Search" at bounding box center [638, 260] width 93 height 19
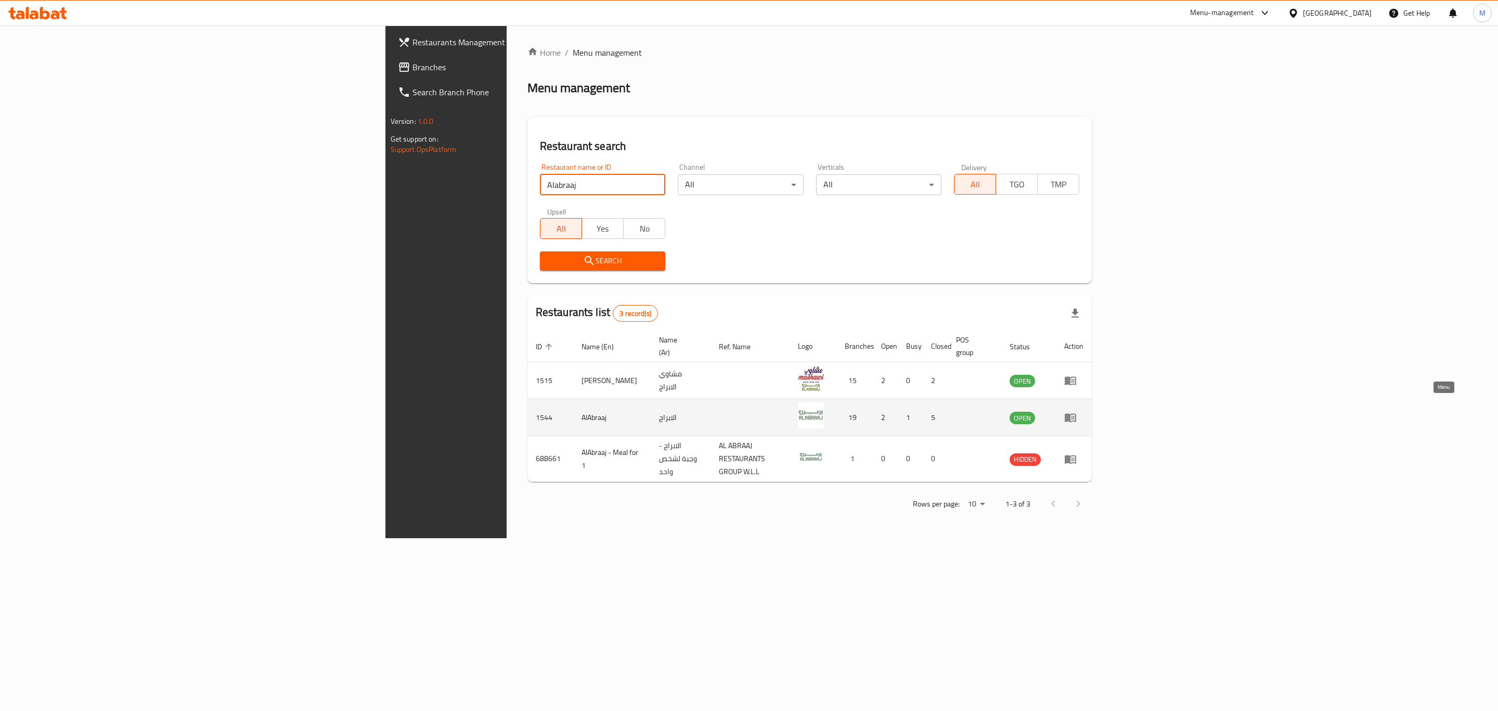
click at [1084, 411] on link "enhanced table" at bounding box center [1073, 417] width 19 height 12
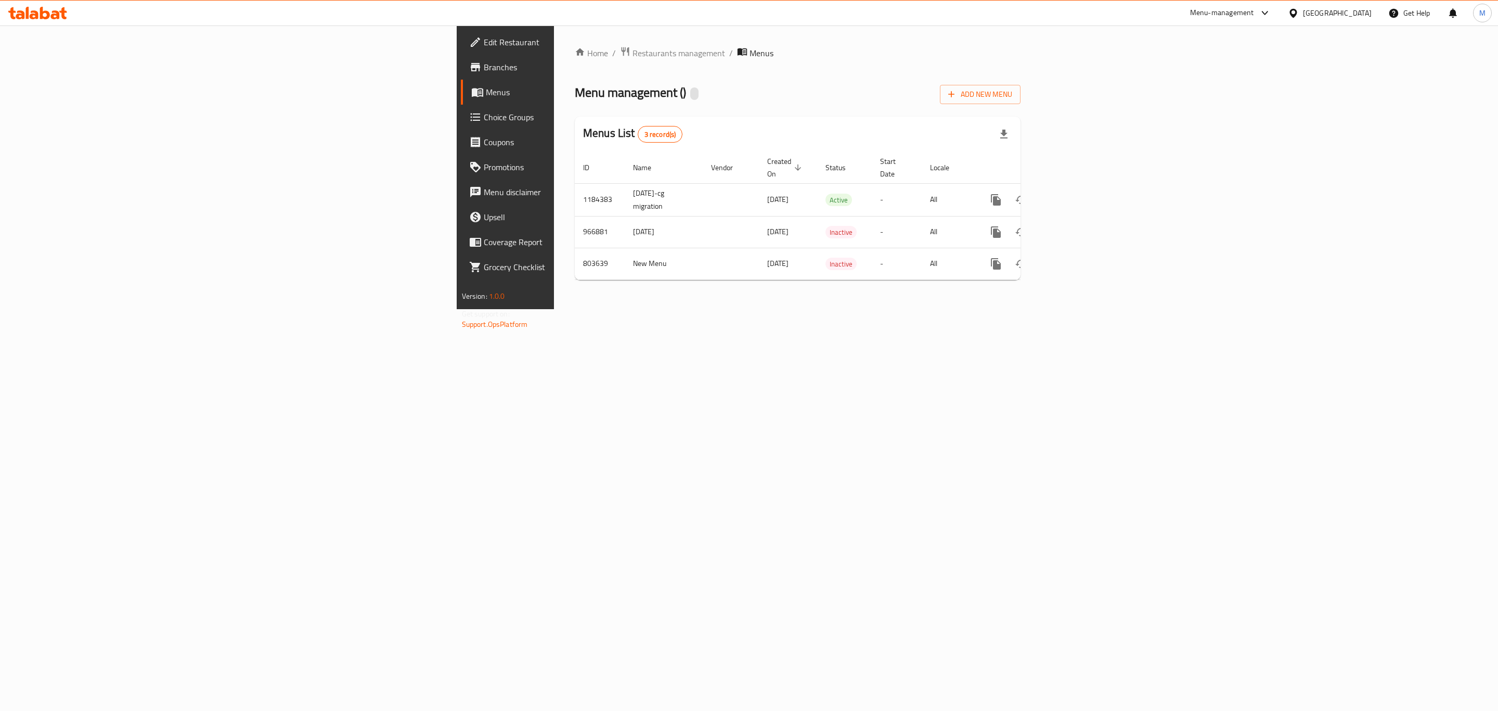
click at [484, 71] on span "Branches" at bounding box center [591, 67] width 215 height 12
